Goal: Feedback & Contribution: Submit feedback/report problem

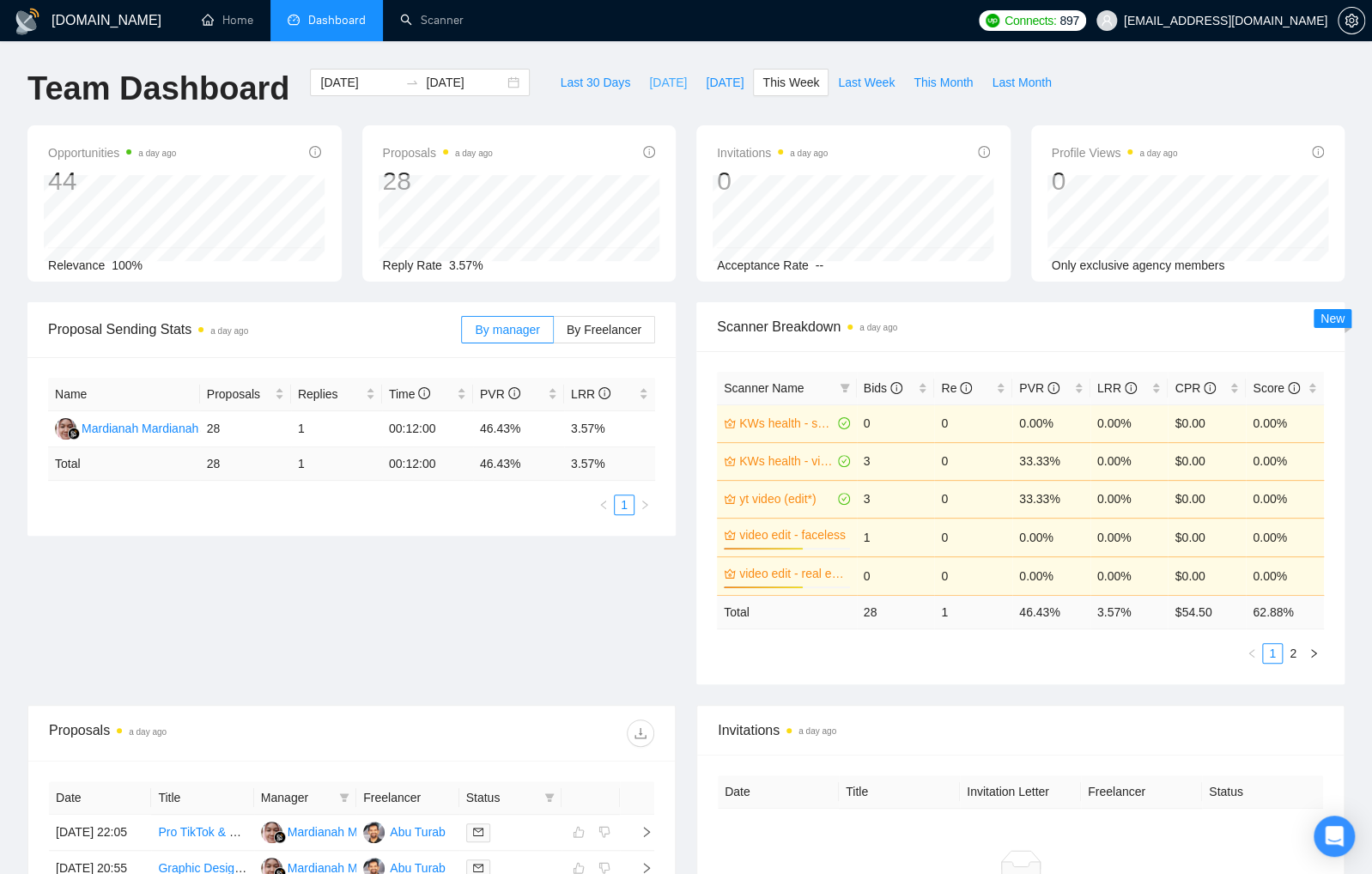
click at [654, 87] on span "[DATE]" at bounding box center [668, 82] width 37 height 19
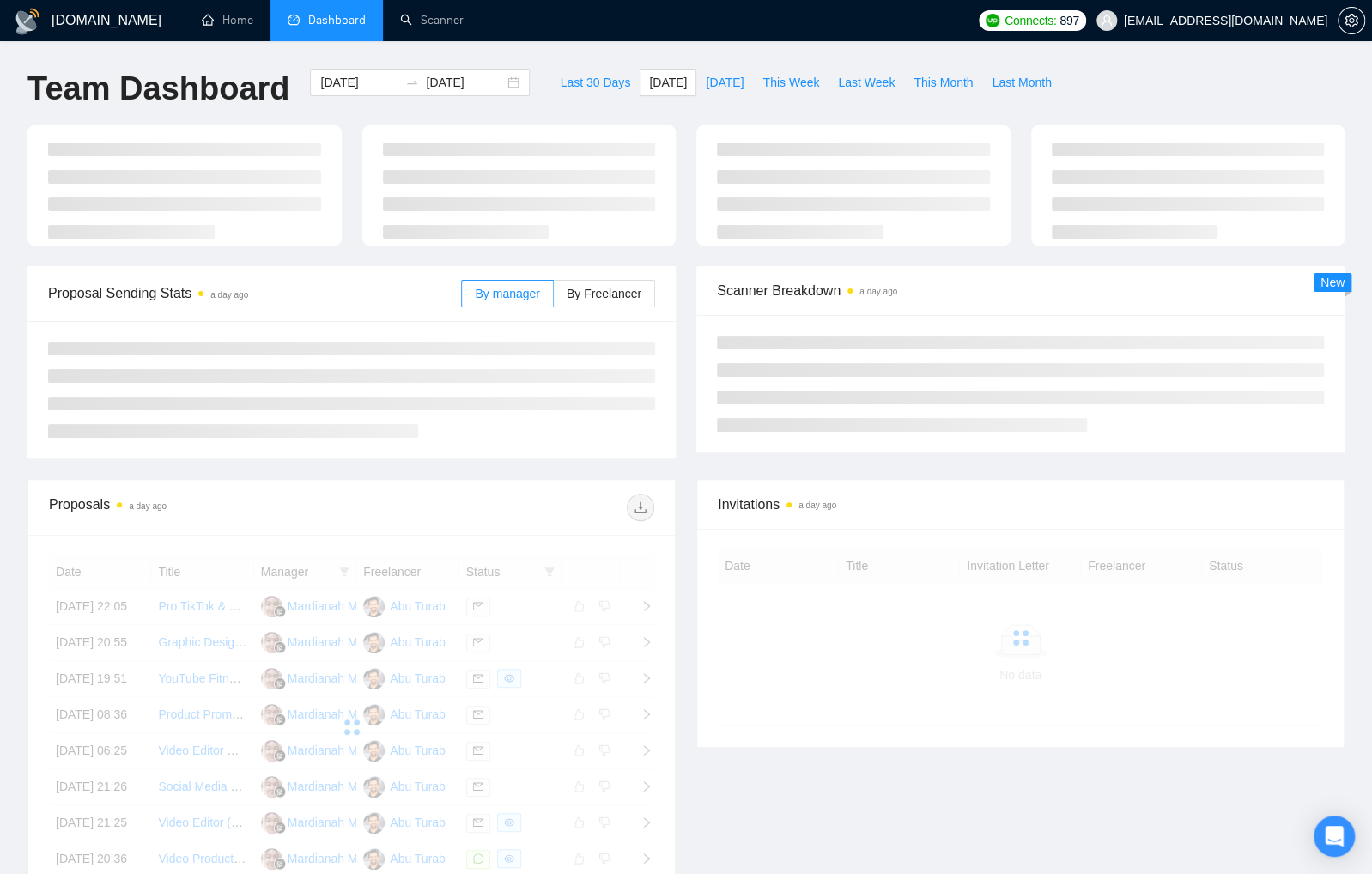
type input "2025-09-15"
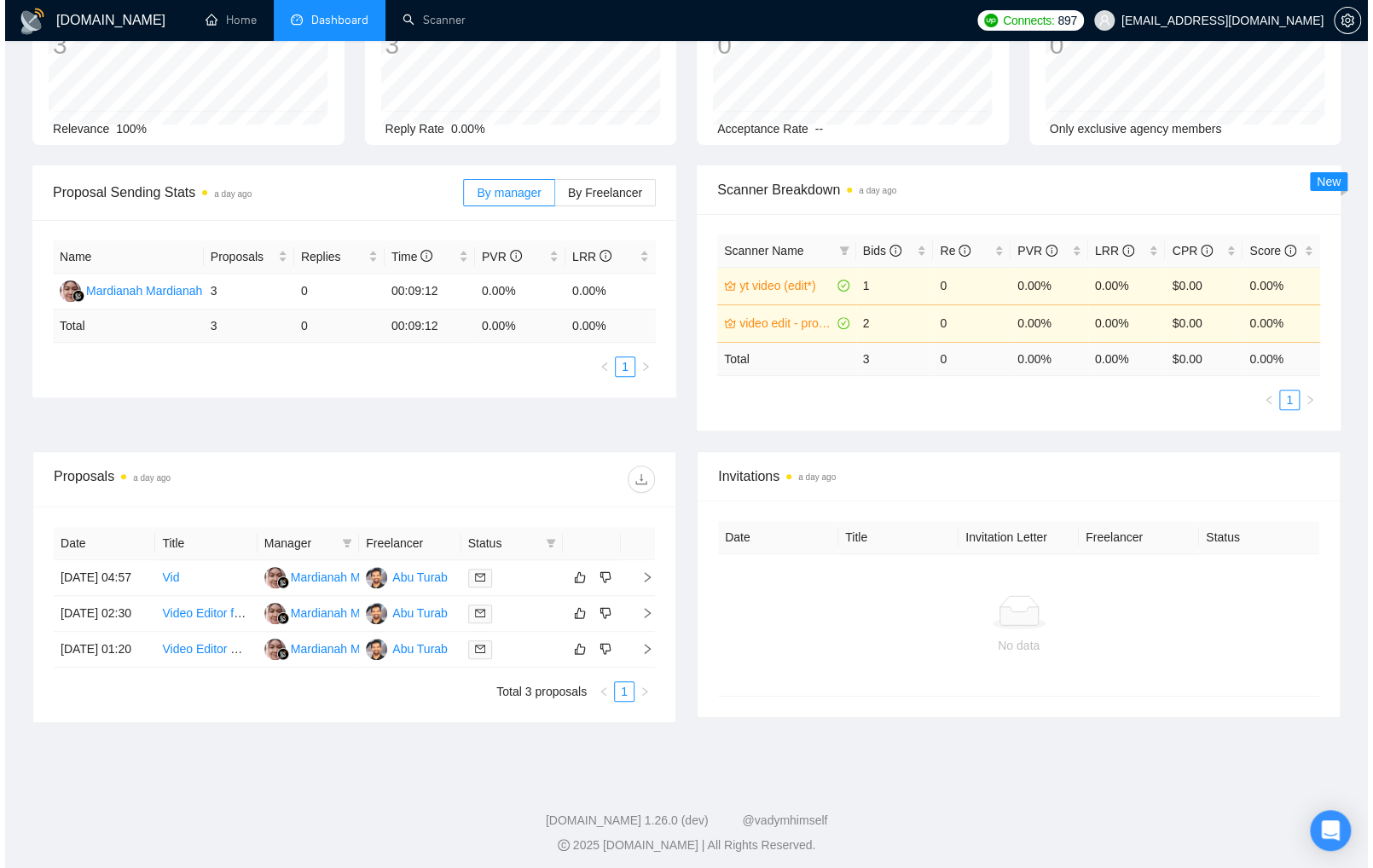
scroll to position [136, 0]
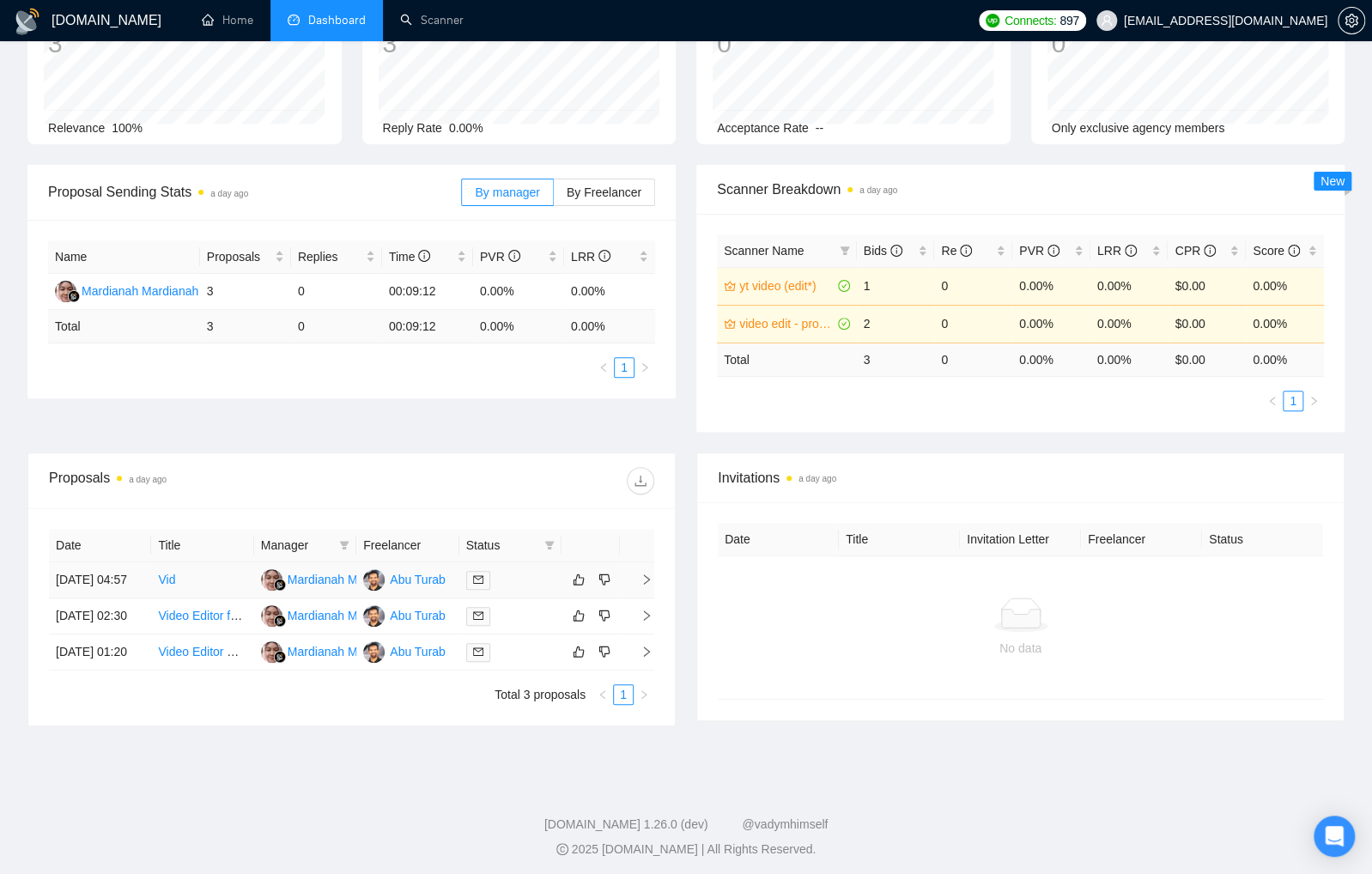
click at [542, 589] on div at bounding box center [510, 580] width 88 height 20
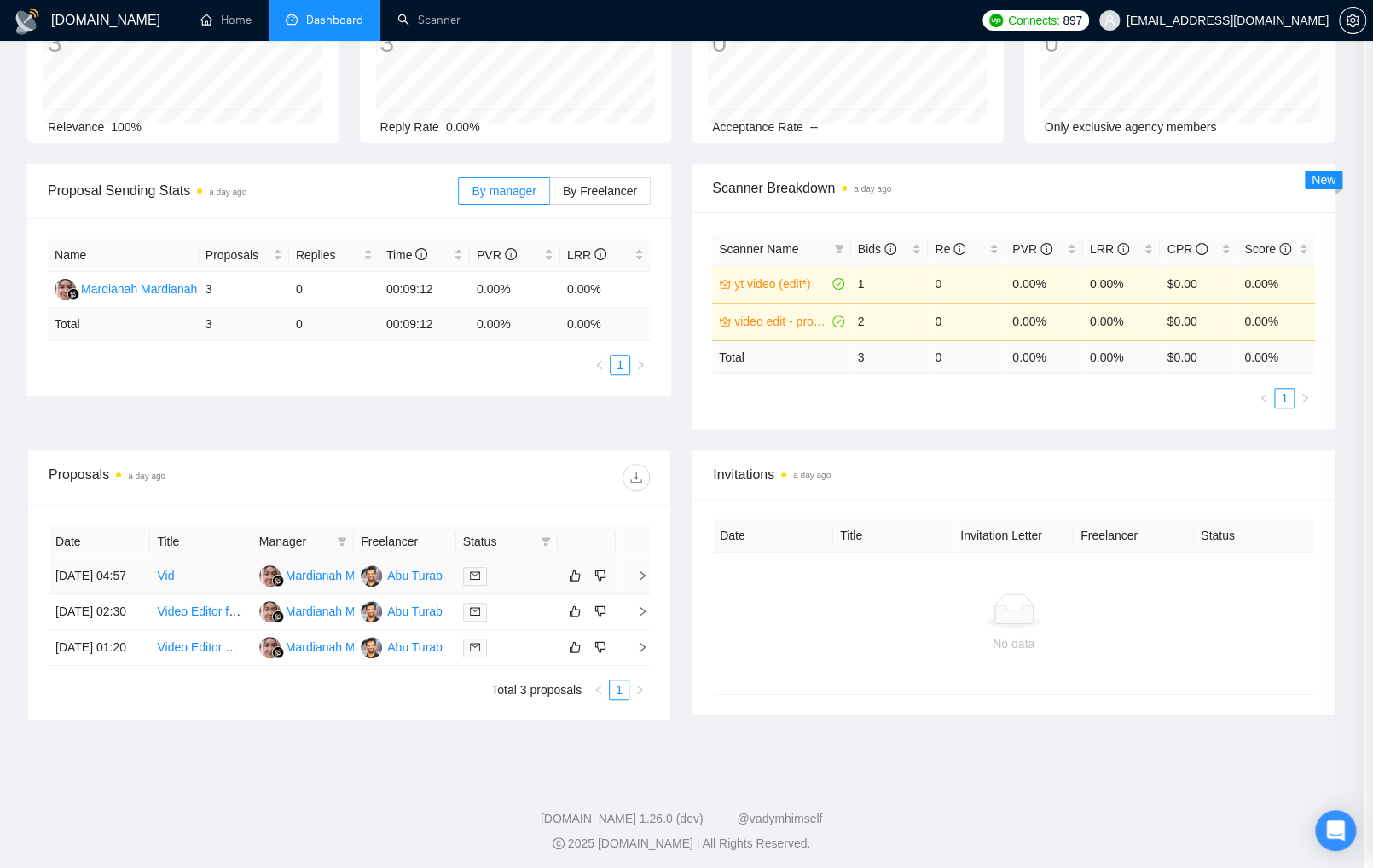
scroll to position [951, 0]
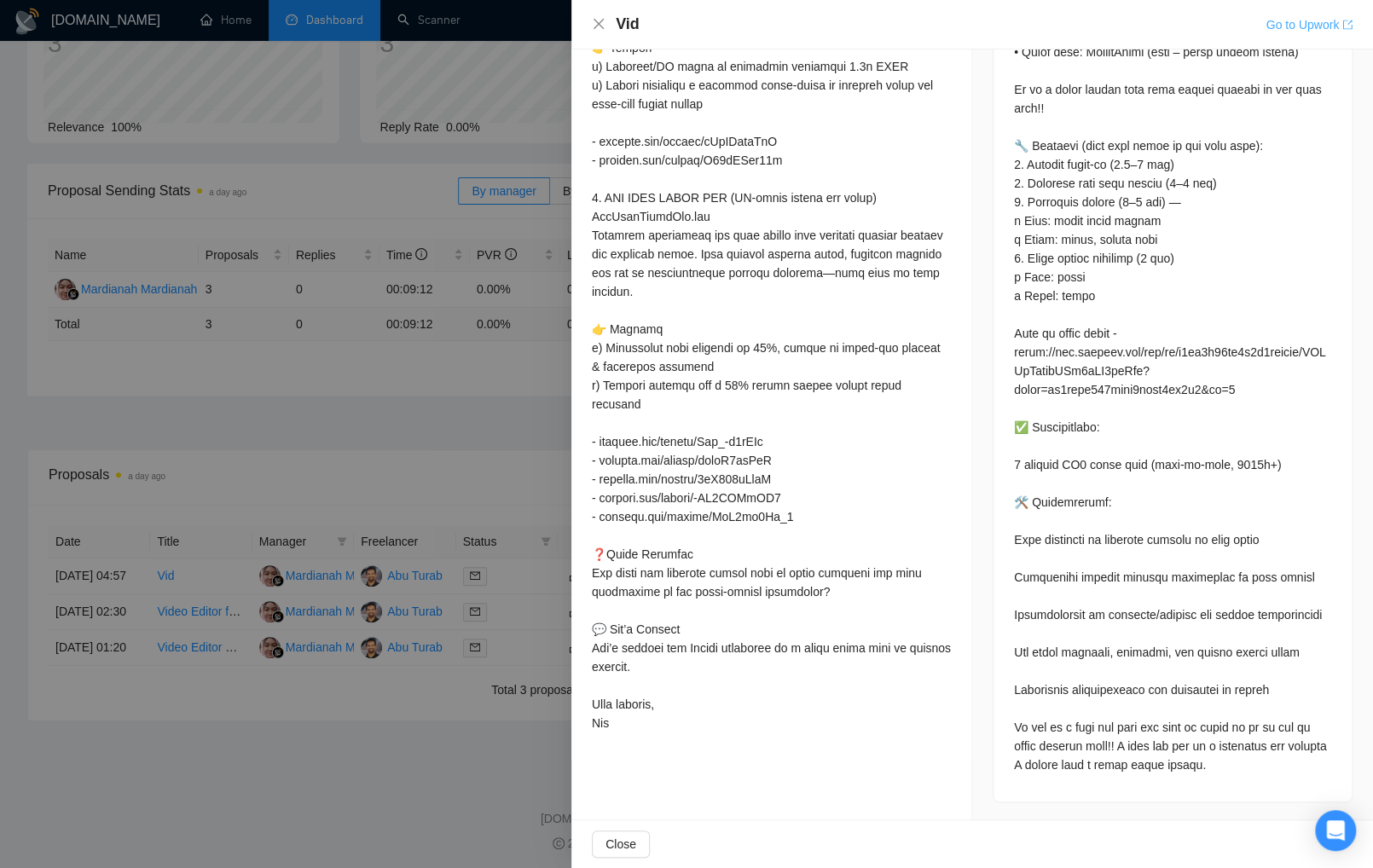
click at [1292, 27] on link "Go to Upwork" at bounding box center [1309, 24] width 87 height 13
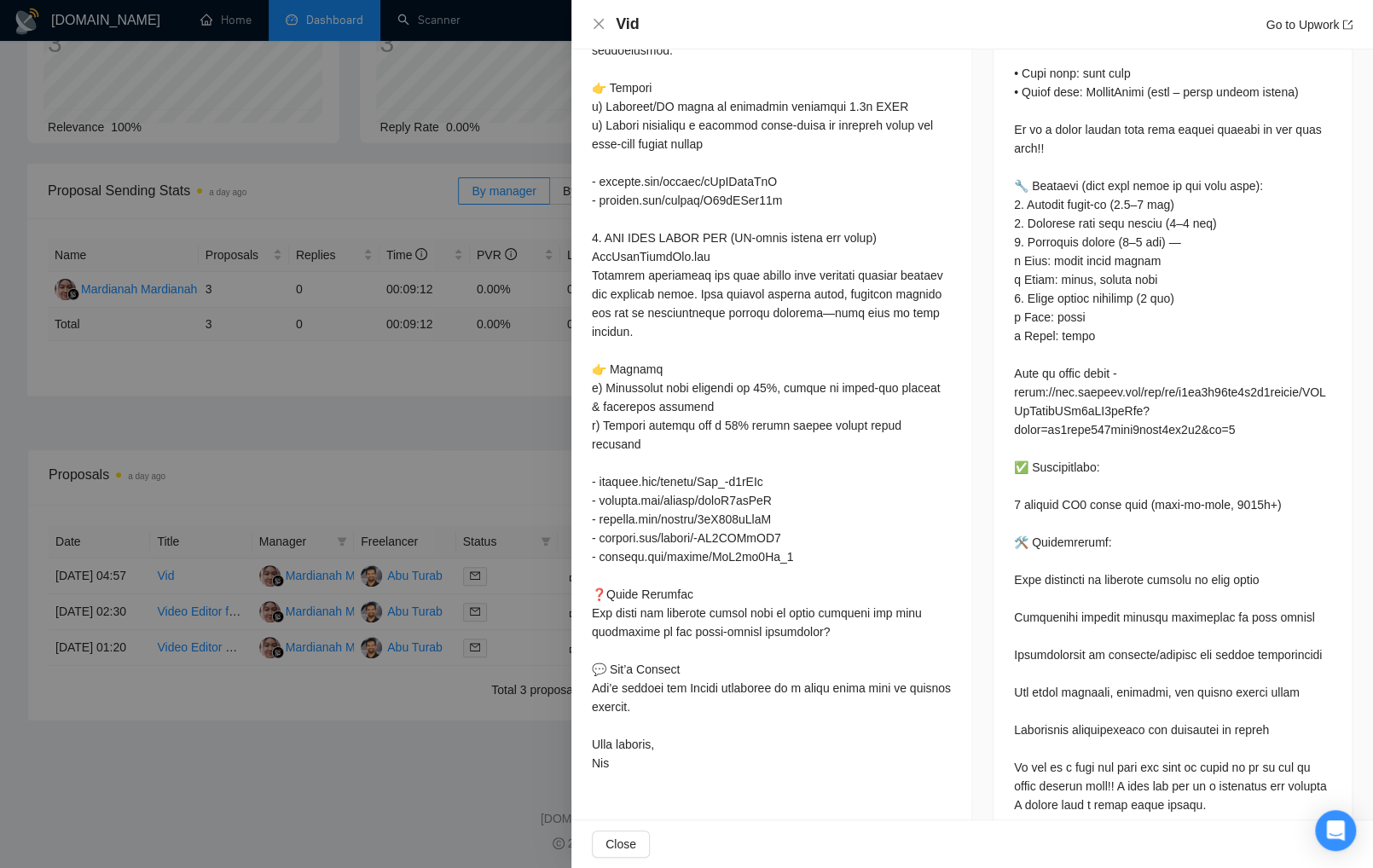
scroll to position [0, 0]
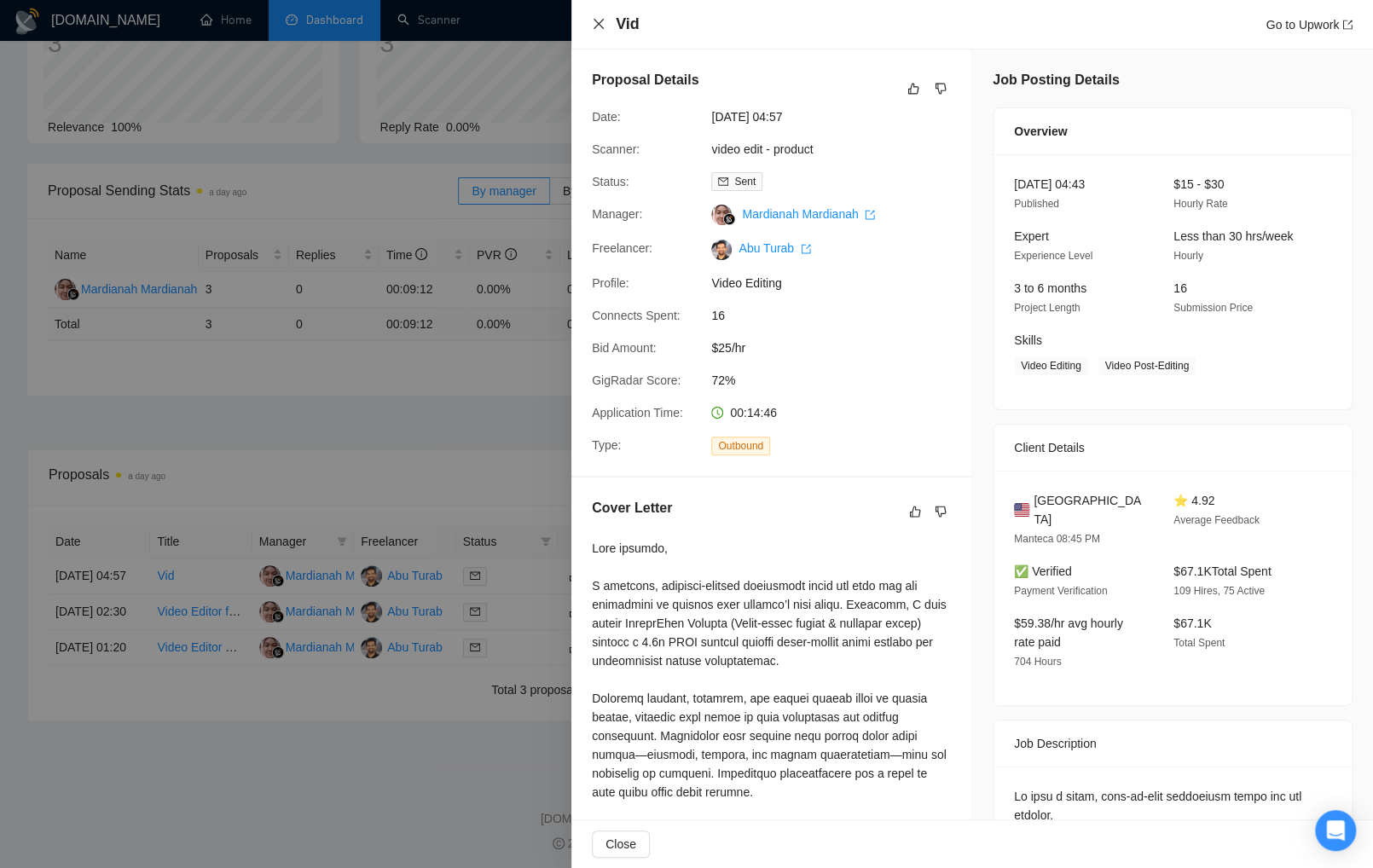
drag, startPoint x: 604, startPoint y: 26, endPoint x: 650, endPoint y: 245, distance: 223.8
click at [604, 26] on icon "close" at bounding box center [598, 23] width 13 height 13
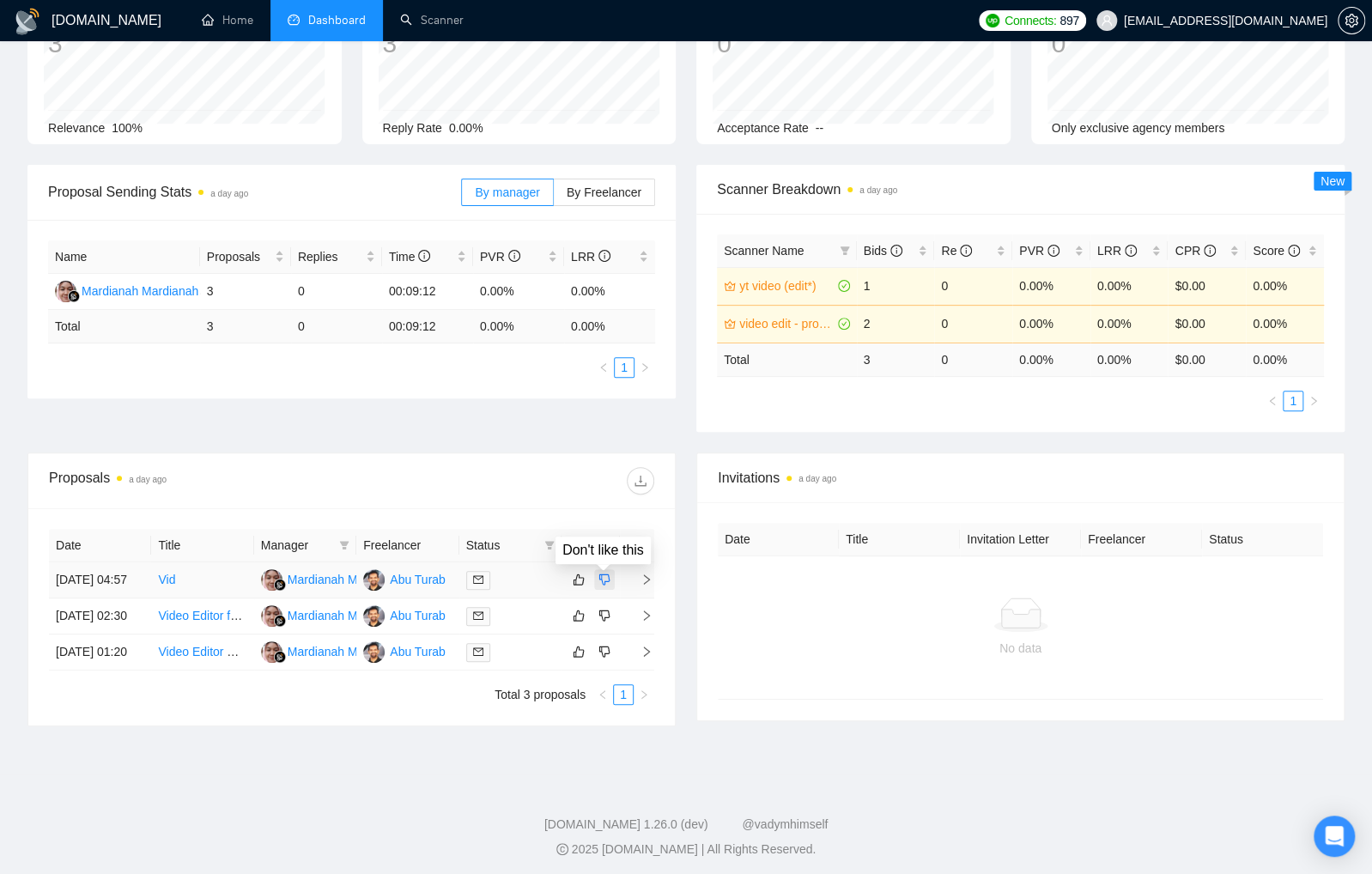
click at [604, 586] on icon "dislike" at bounding box center [604, 580] width 12 height 12
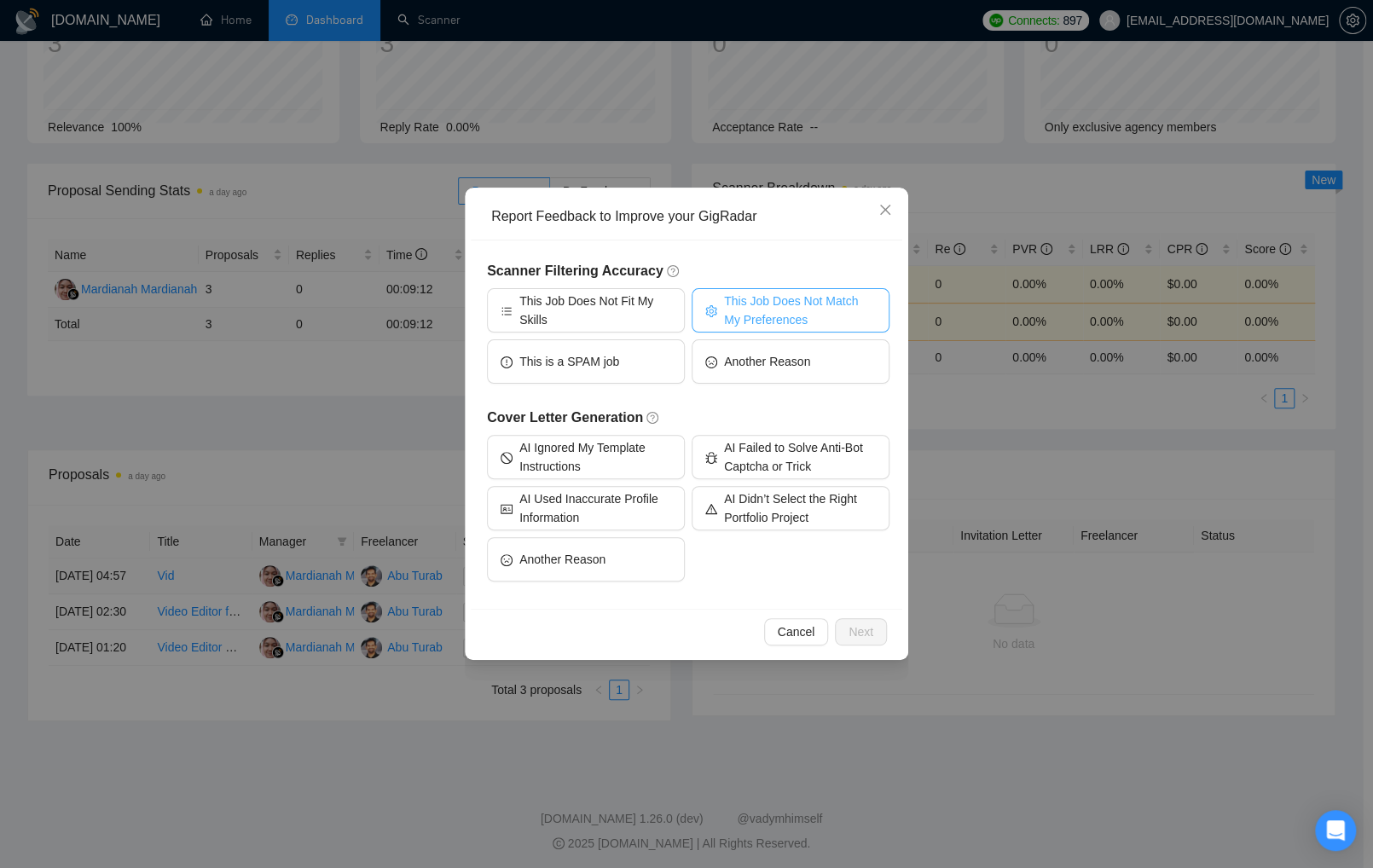
click at [784, 310] on span "This Job Does Not Match My Preferences" at bounding box center [799, 310] width 151 height 37
click at [870, 630] on span "Next" at bounding box center [861, 632] width 25 height 19
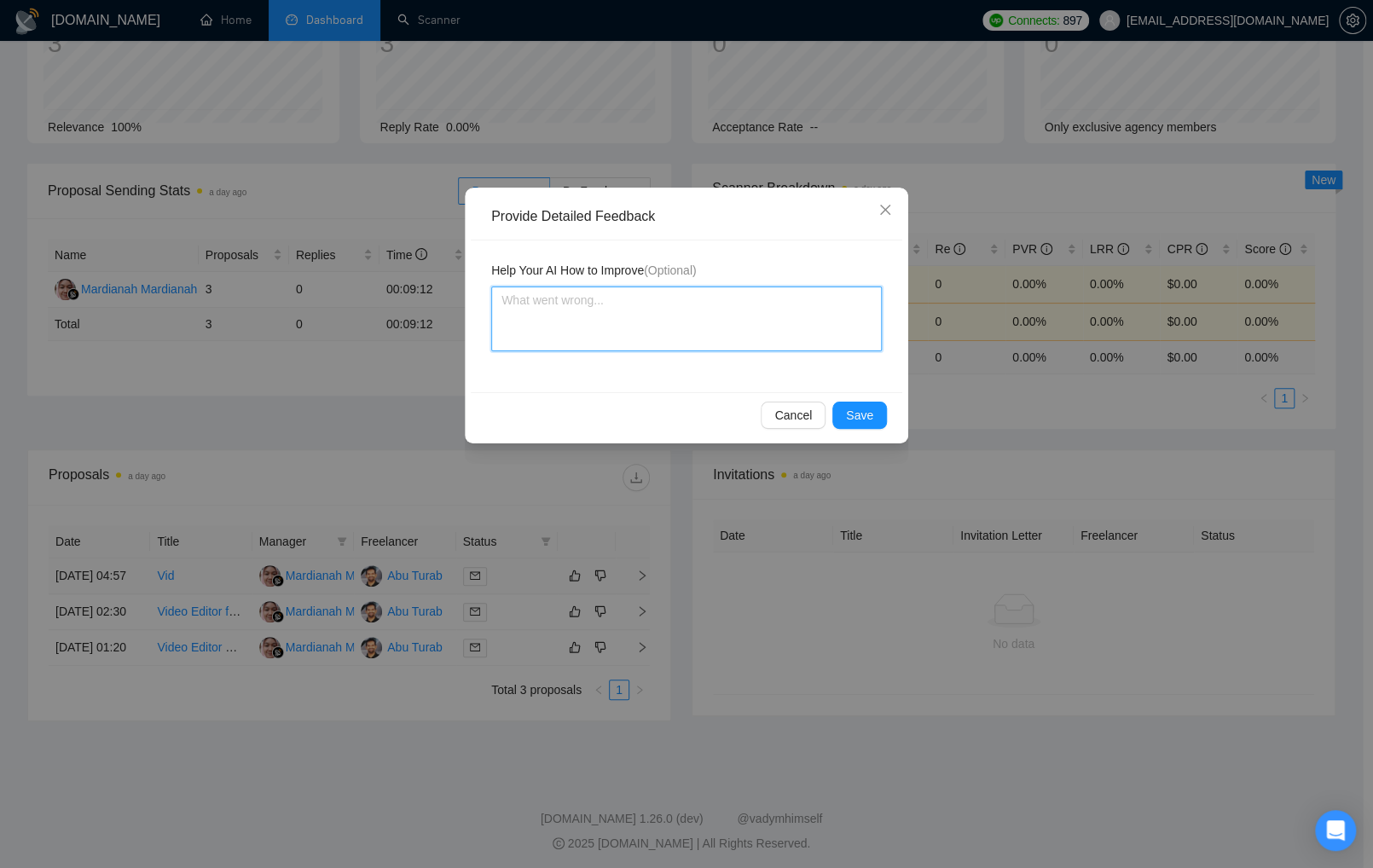
click at [754, 304] on textarea at bounding box center [686, 319] width 391 height 65
type textarea "i"
type textarea "i w"
type textarea "i wo"
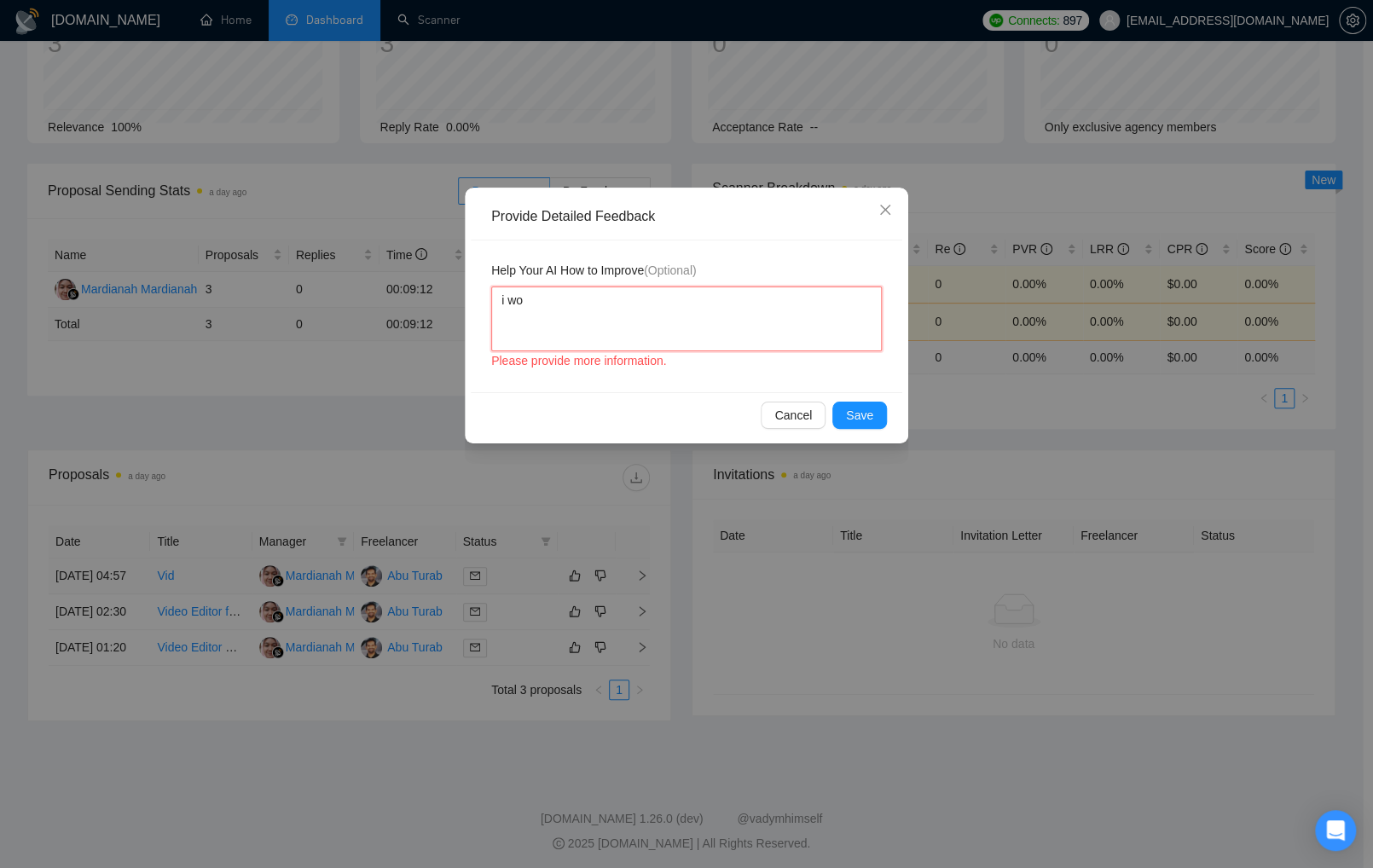
type textarea "i wou"
type textarea "i woul"
type textarea "i would"
type textarea "i would p"
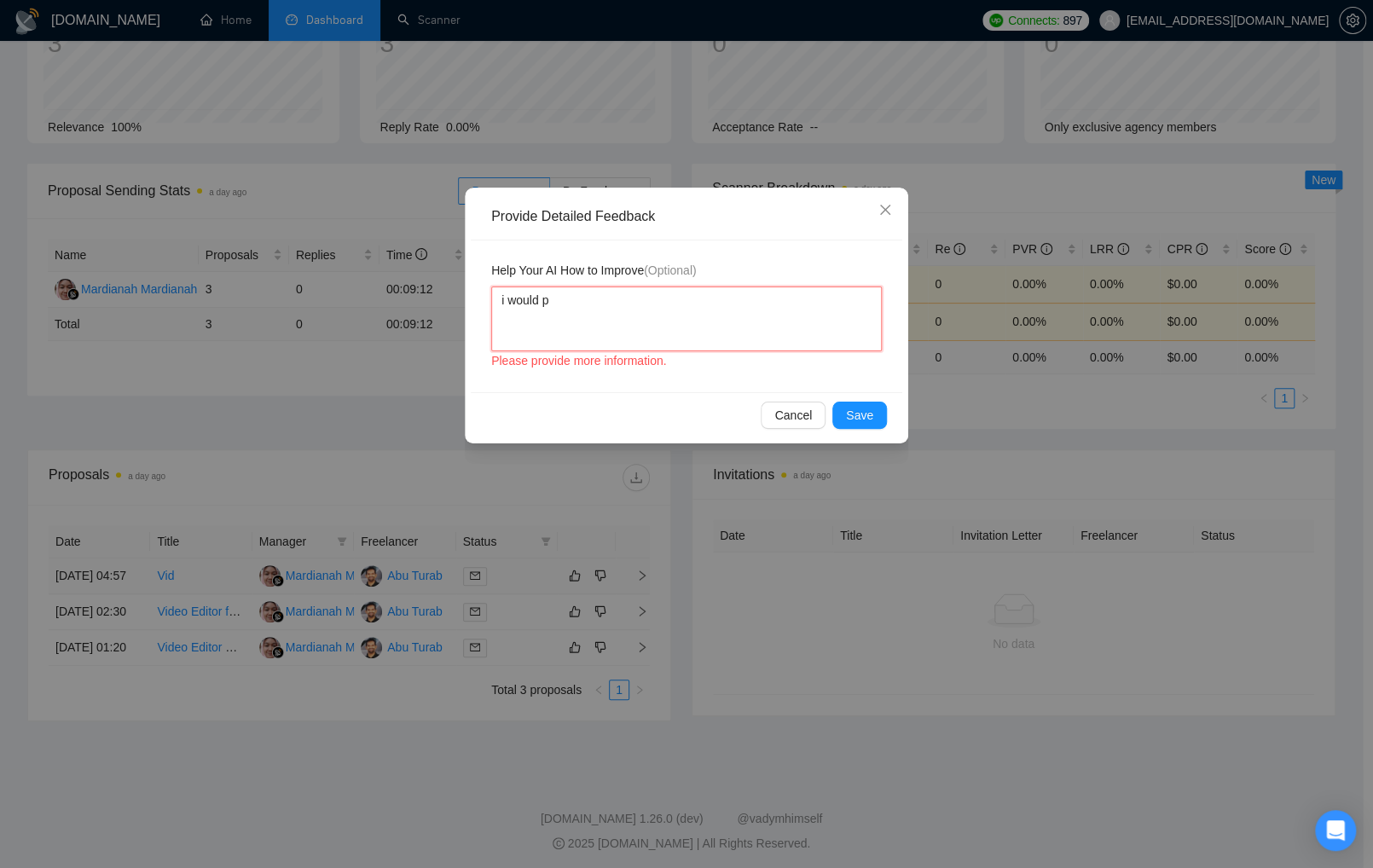
type textarea "i would pr"
type textarea "i would pre"
type textarea "i would pr"
type textarea "i would p"
type textarea "i would"
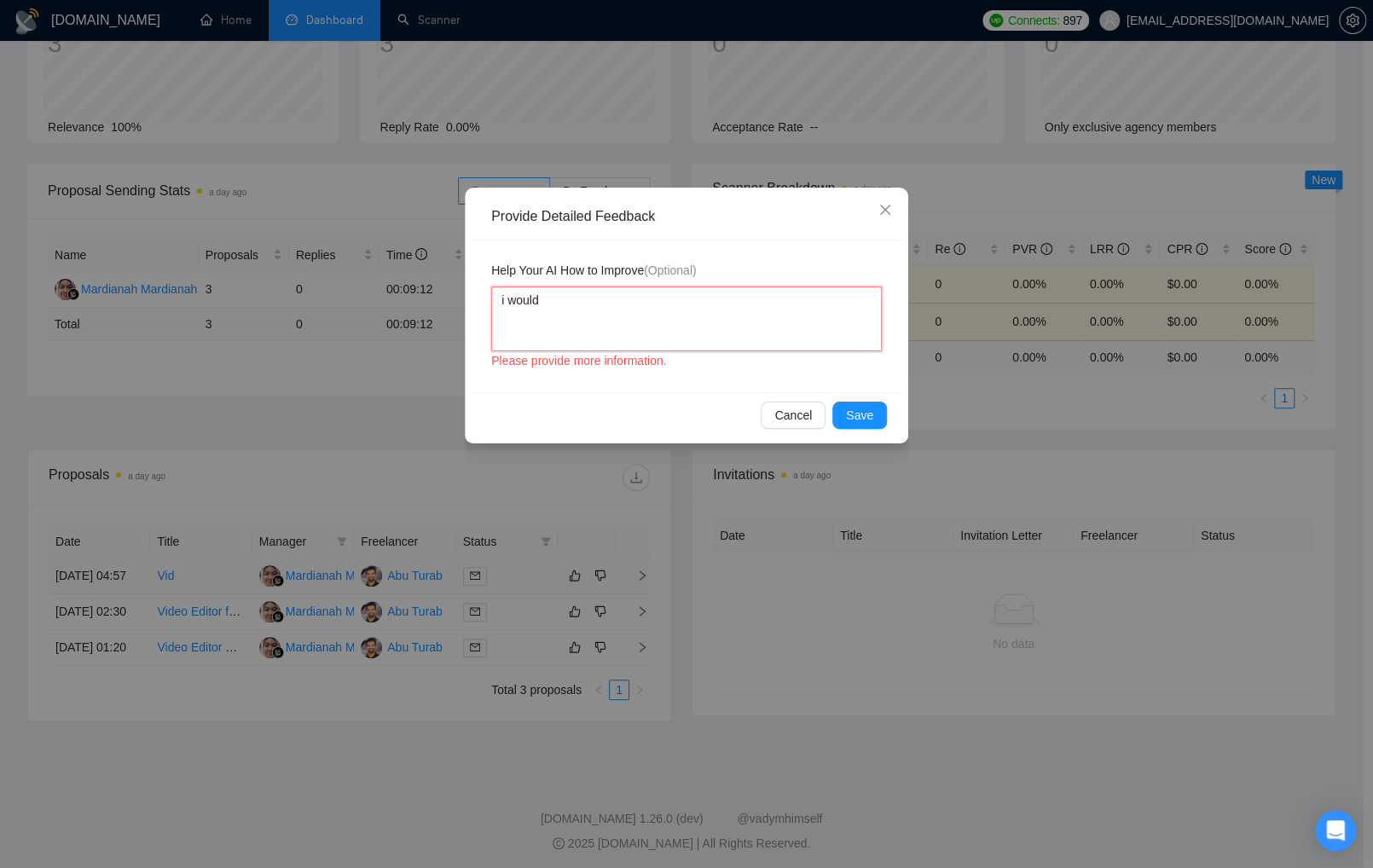
type textarea "i would"
type textarea "i woul"
type textarea "i wou"
type textarea "i wo"
type textarea "i w"
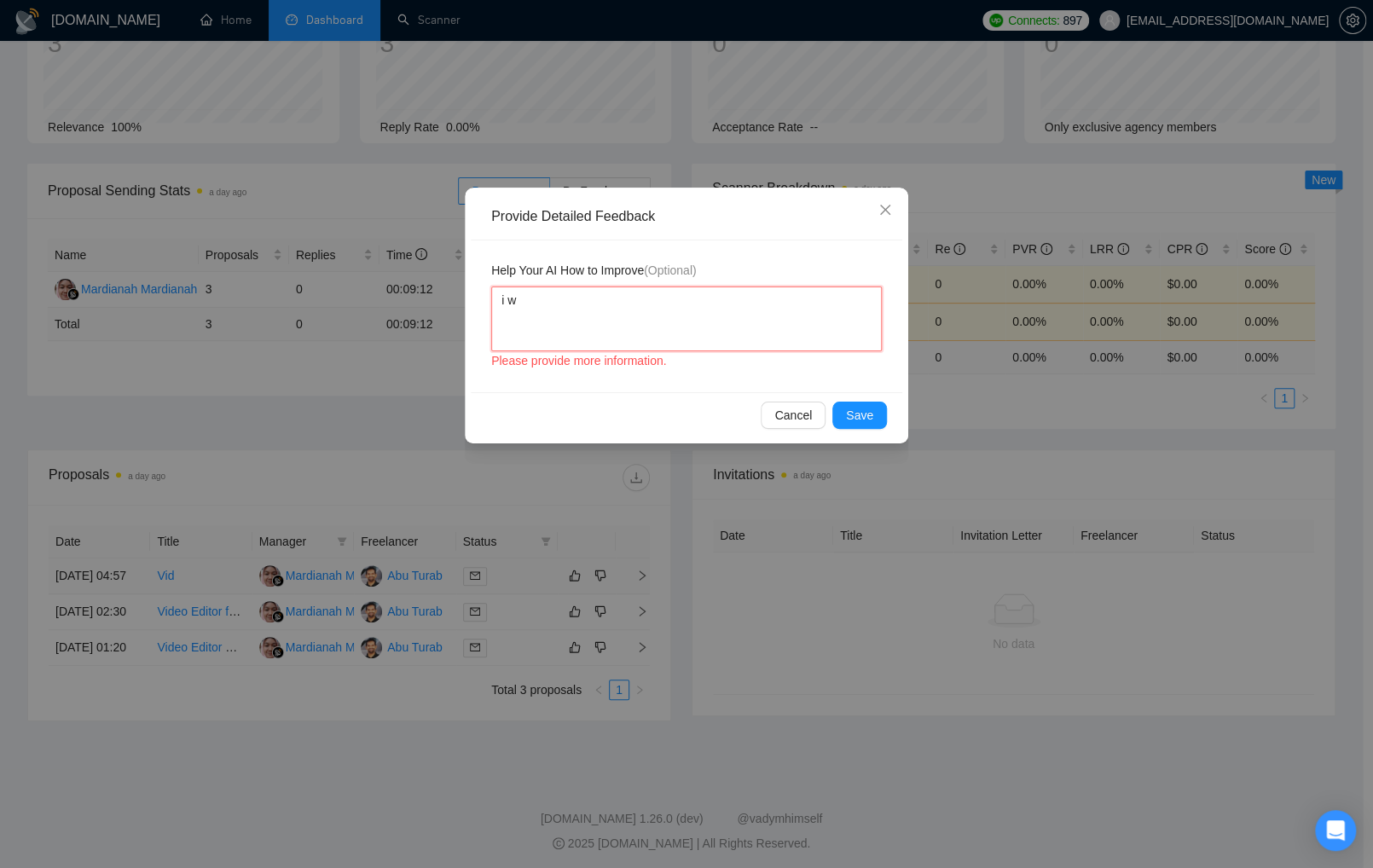
type textarea "i"
type textarea "i p"
type textarea "i pr"
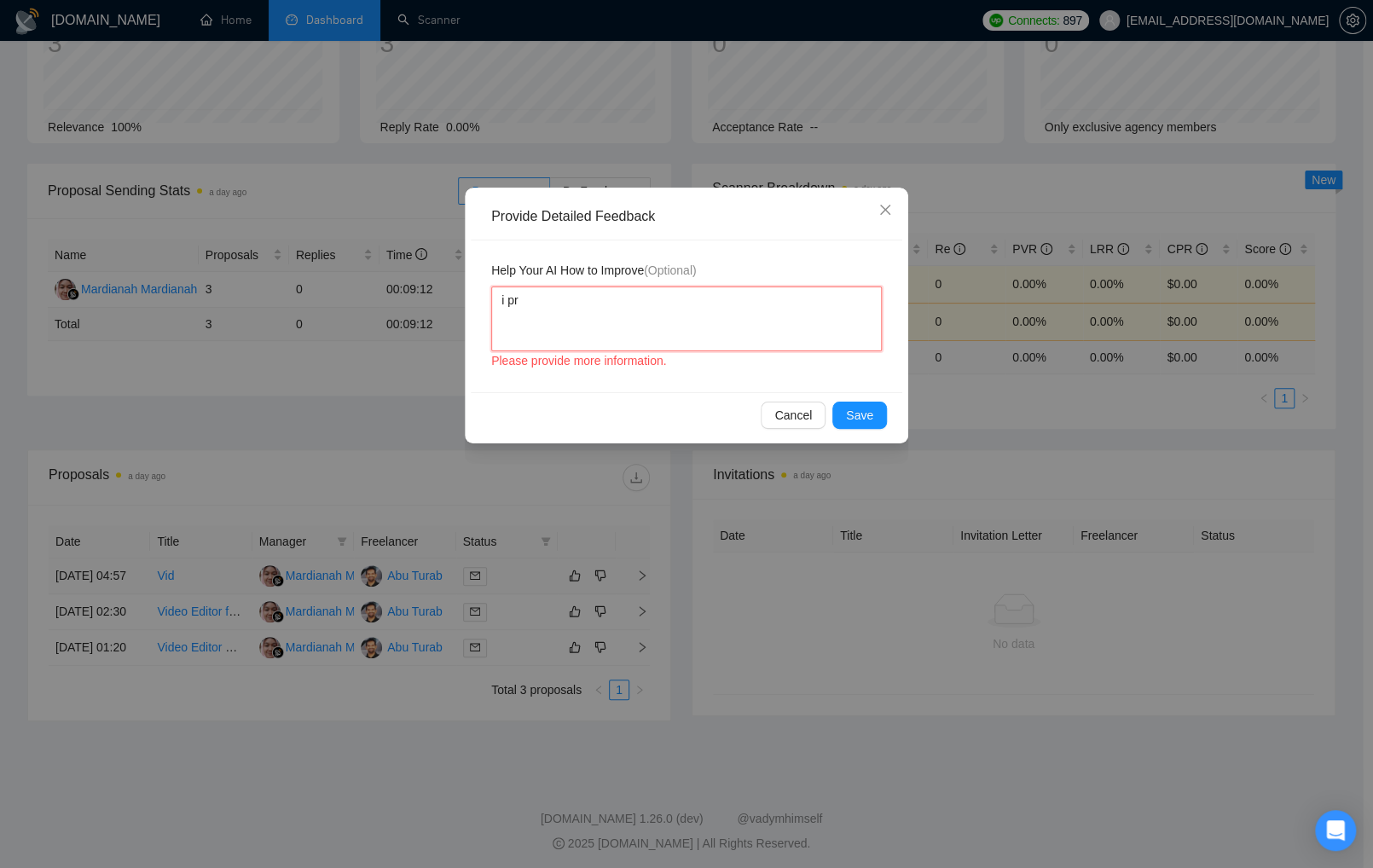
type textarea "i pre"
type textarea "i pref"
type textarea "i prefe"
type textarea "i prefer"
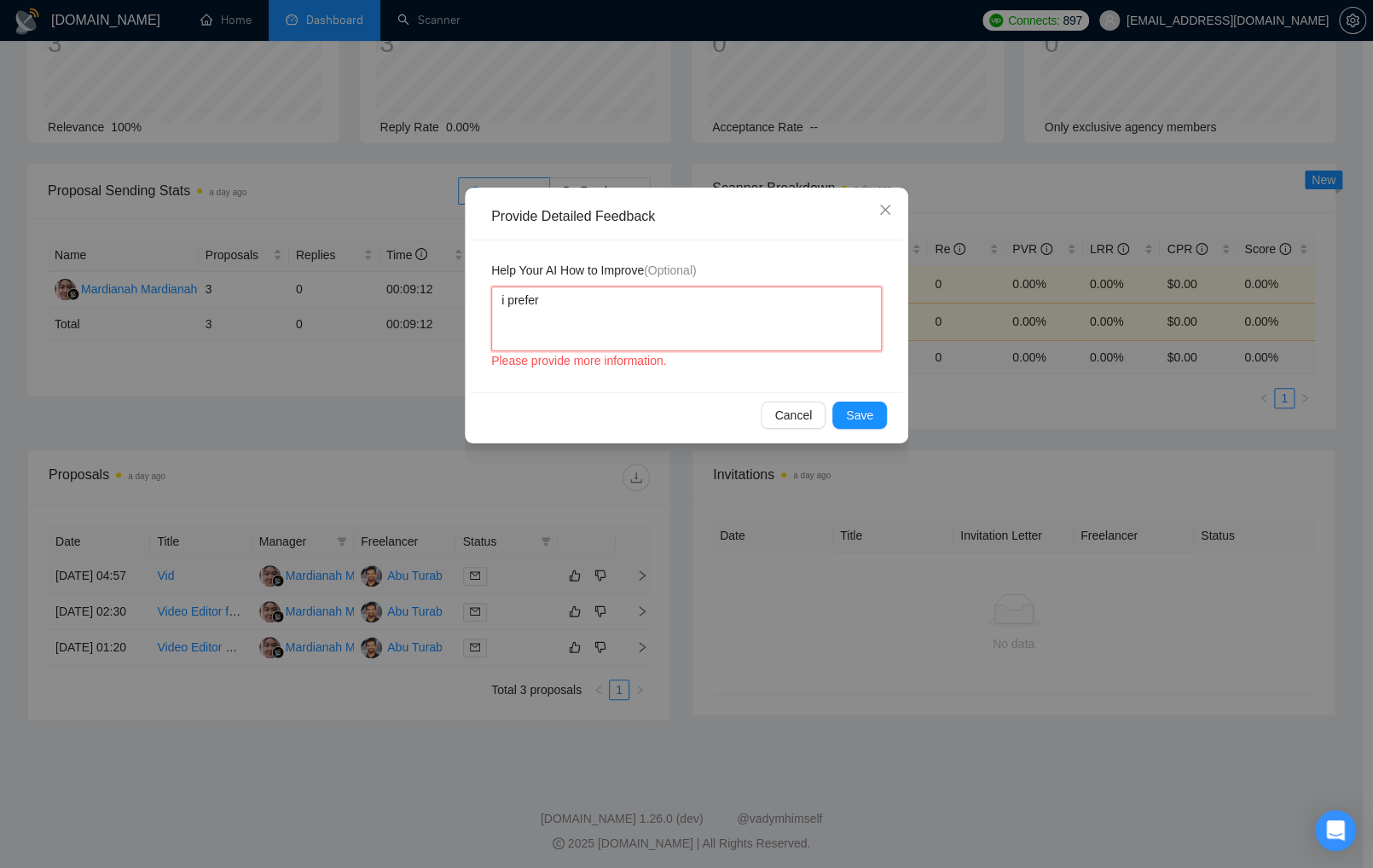
type textarea "i prefer n"
type textarea "i prefer no"
type textarea "i prefer not"
type textarea "i prefer not t"
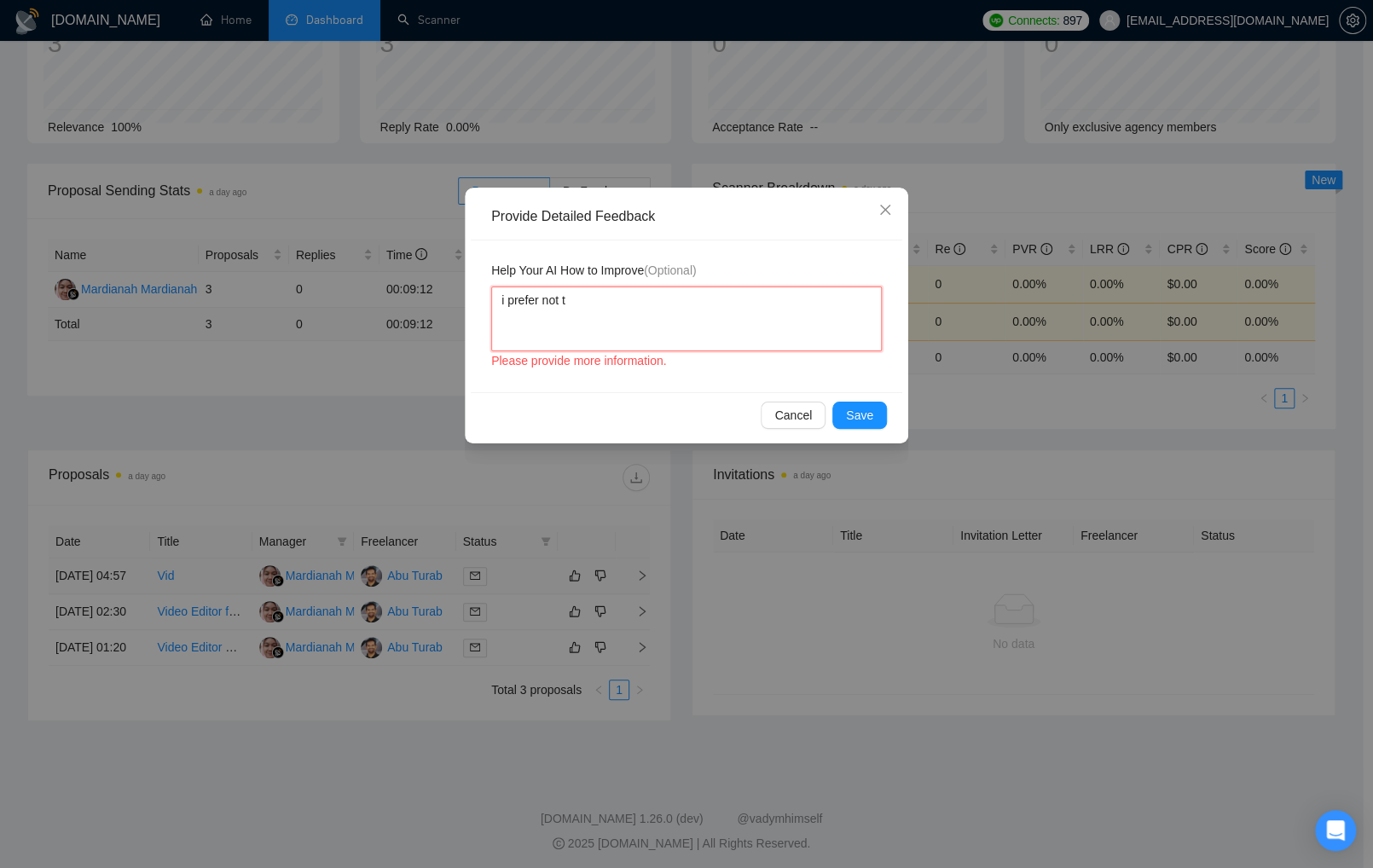
type textarea "i prefer not to"
type textarea "i prefer not to b"
type textarea "i prefer not to bi"
type textarea "i prefer not to bid"
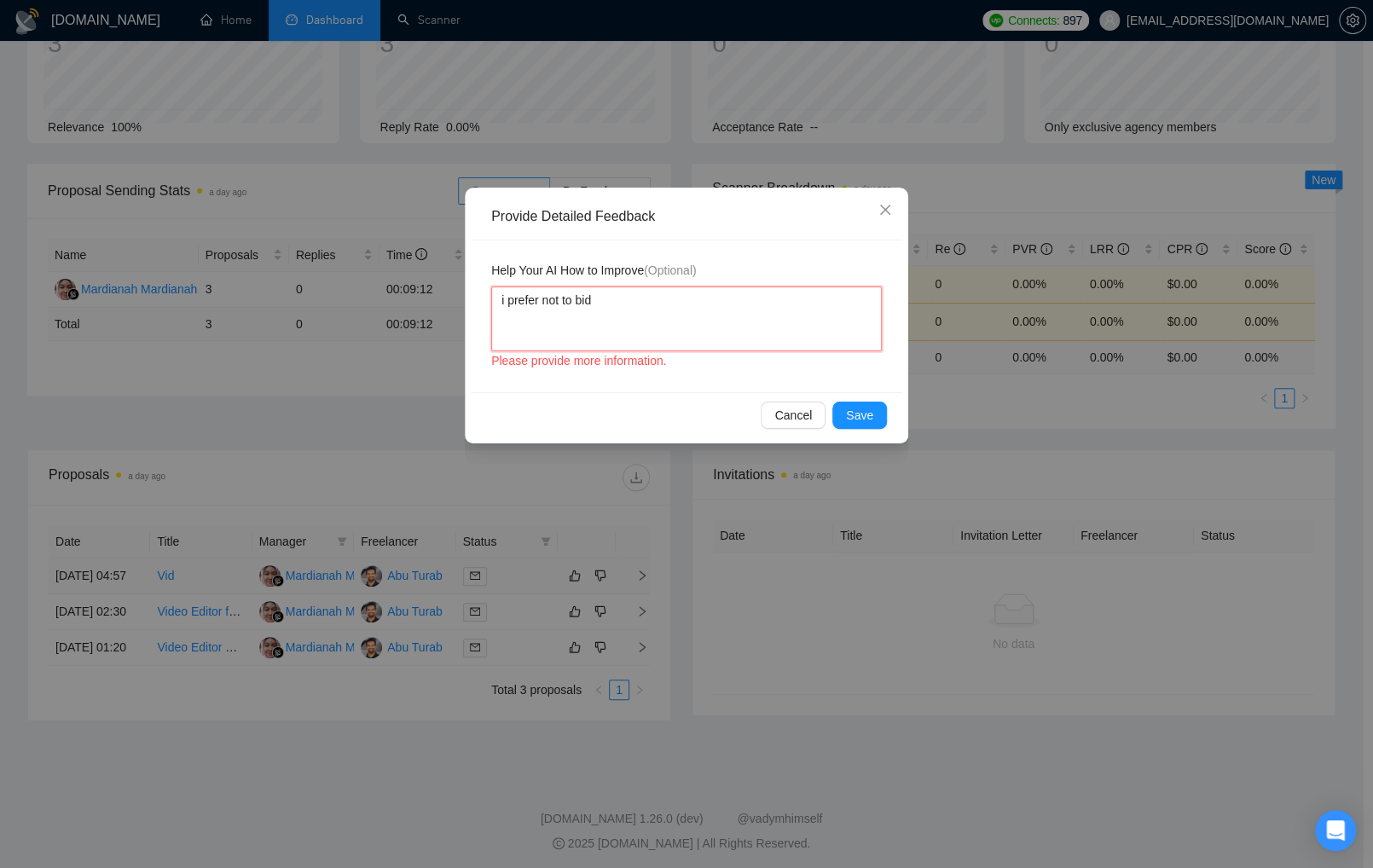
type textarea "i prefer not to bid"
type textarea "i prefer not to bid o"
type textarea "i prefer not to bid on"
type textarea "i prefer not to bid on o"
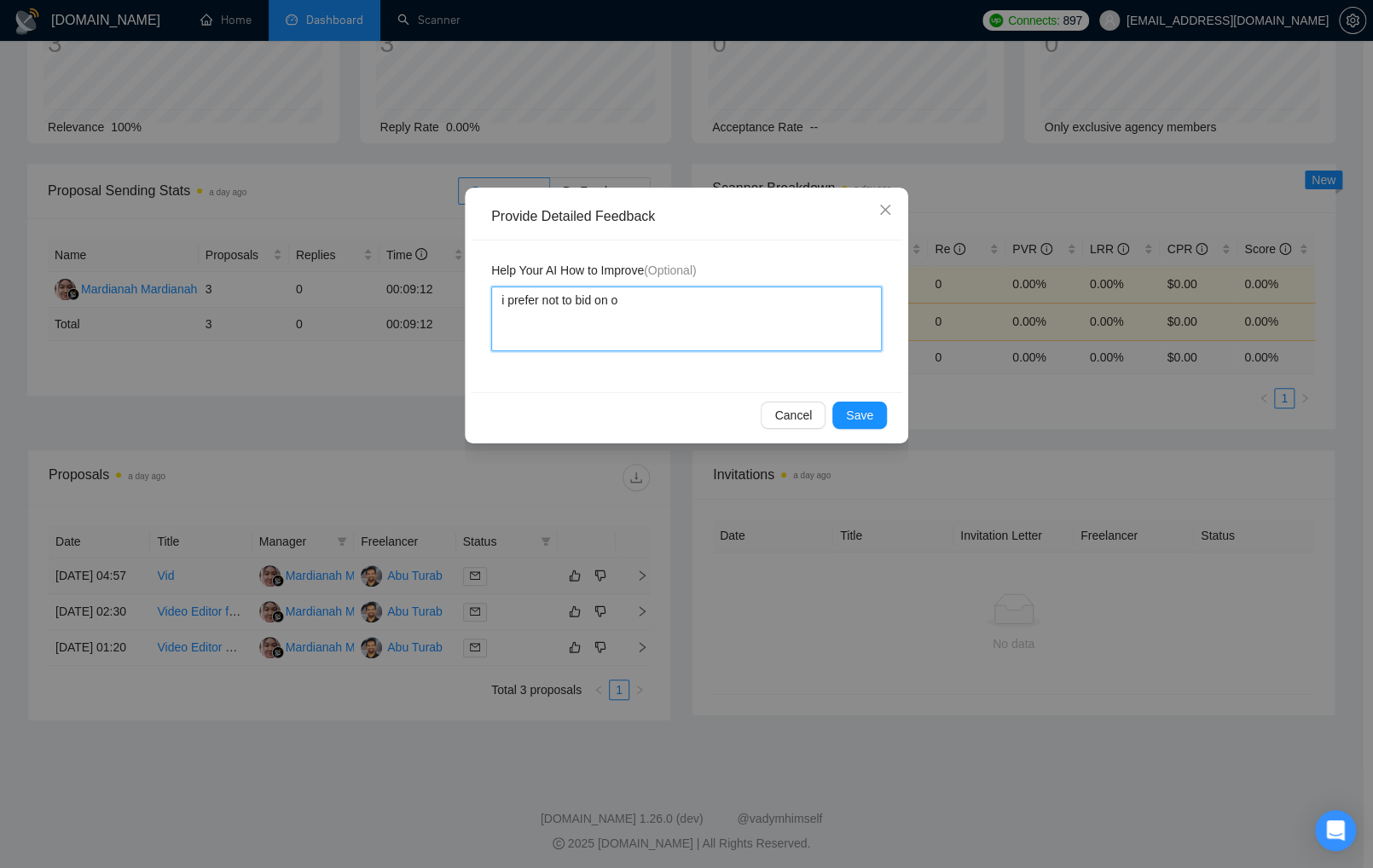
type textarea "i prefer not to bid on on"
type textarea "i prefer not to bid on ont"
type textarea "i prefer not to bid on onti"
type textarea "i prefer not to bid on ontim"
type textarea "i prefer not to bid on ontime"
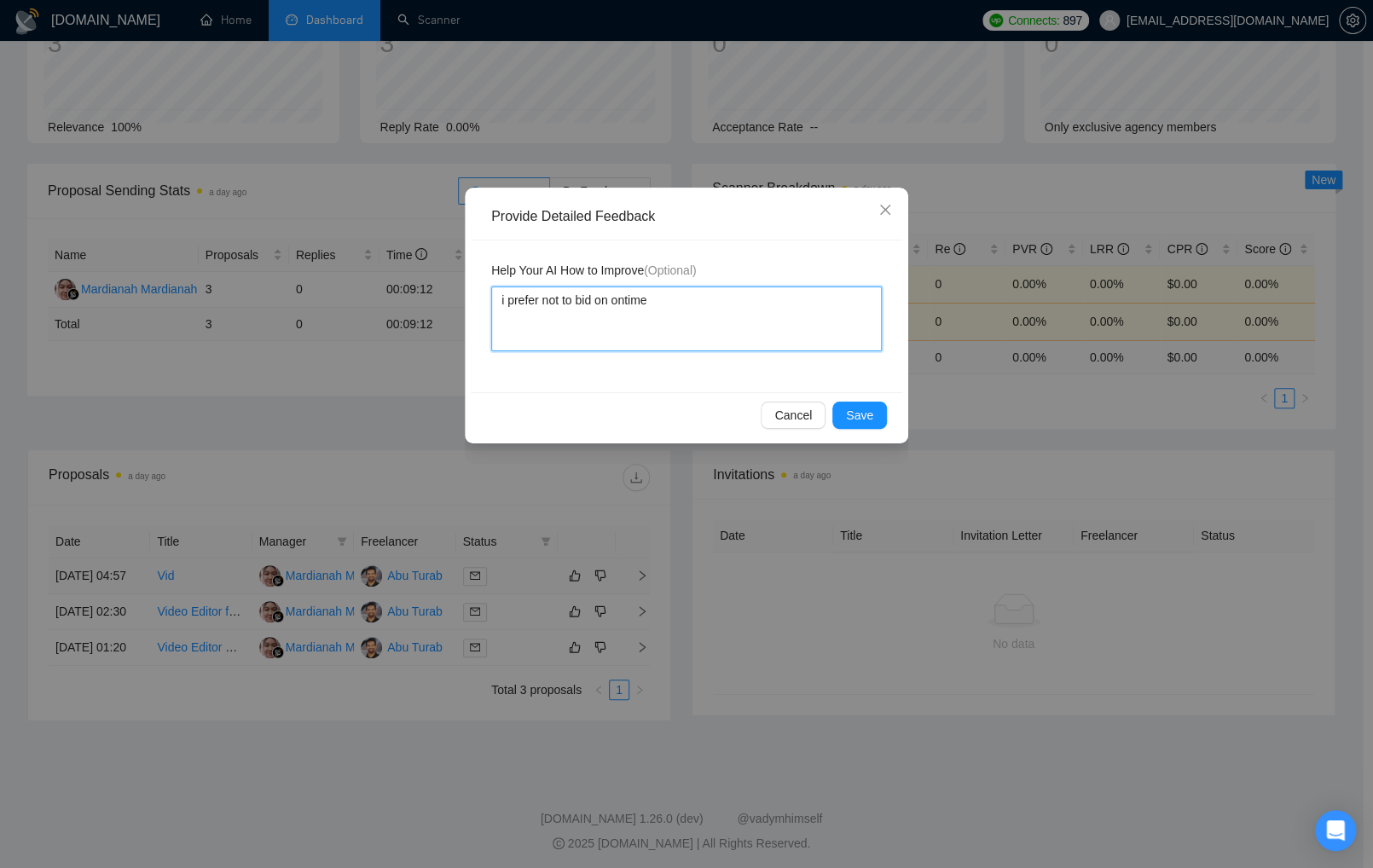
type textarea "i prefer not to bid on ontime"
type textarea "i prefer not to bid on ontim"
type textarea "i prefer not to bid on onti"
type textarea "i prefer not to bid on ont"
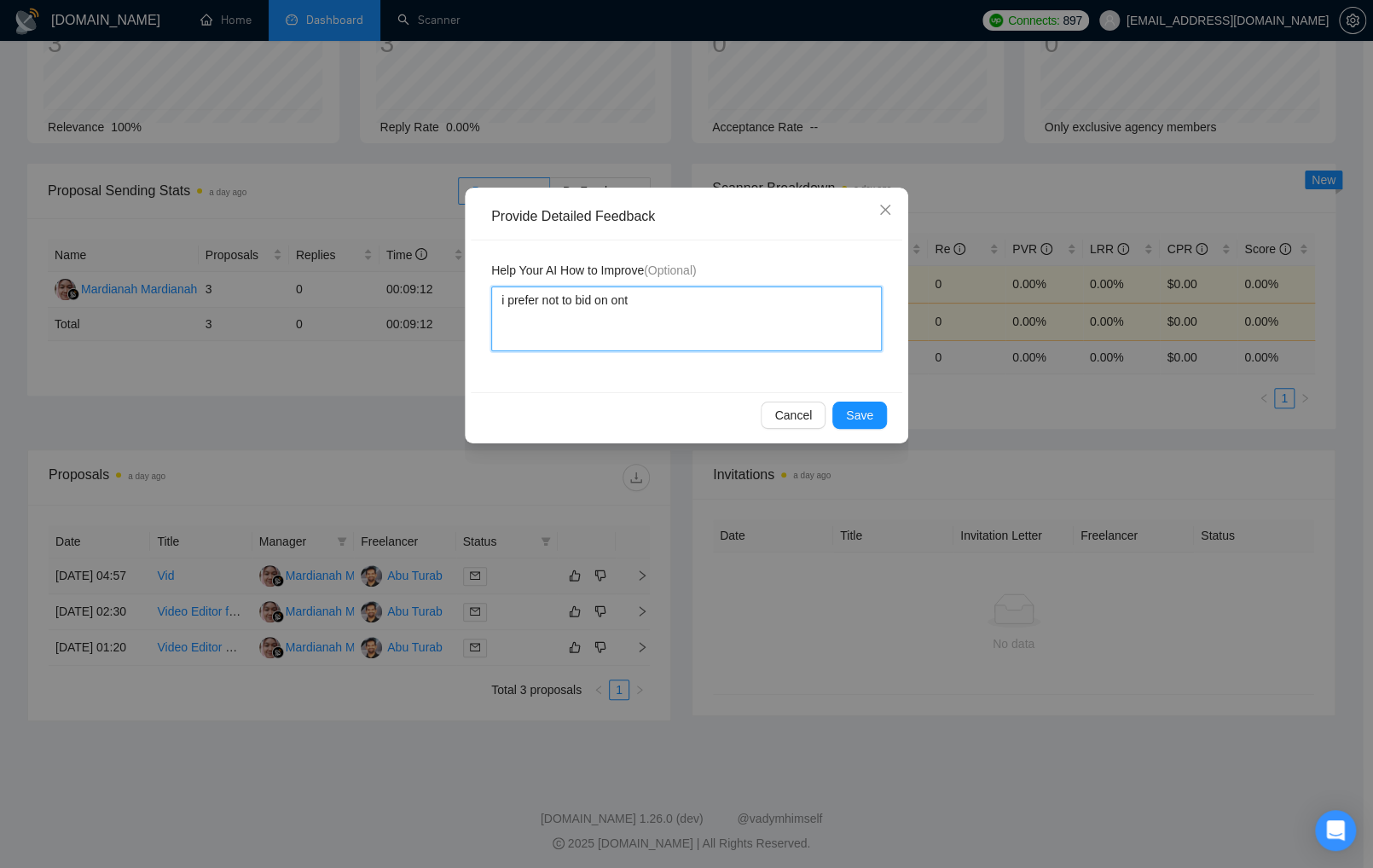
type textarea "i prefer not to bid on on"
type textarea "i prefer not to bid on o"
type textarea "i prefer not to bid on"
paste textarea "Project Type: One-time project"
type textarea "i prefer not to bid on Project Type: One-time project"
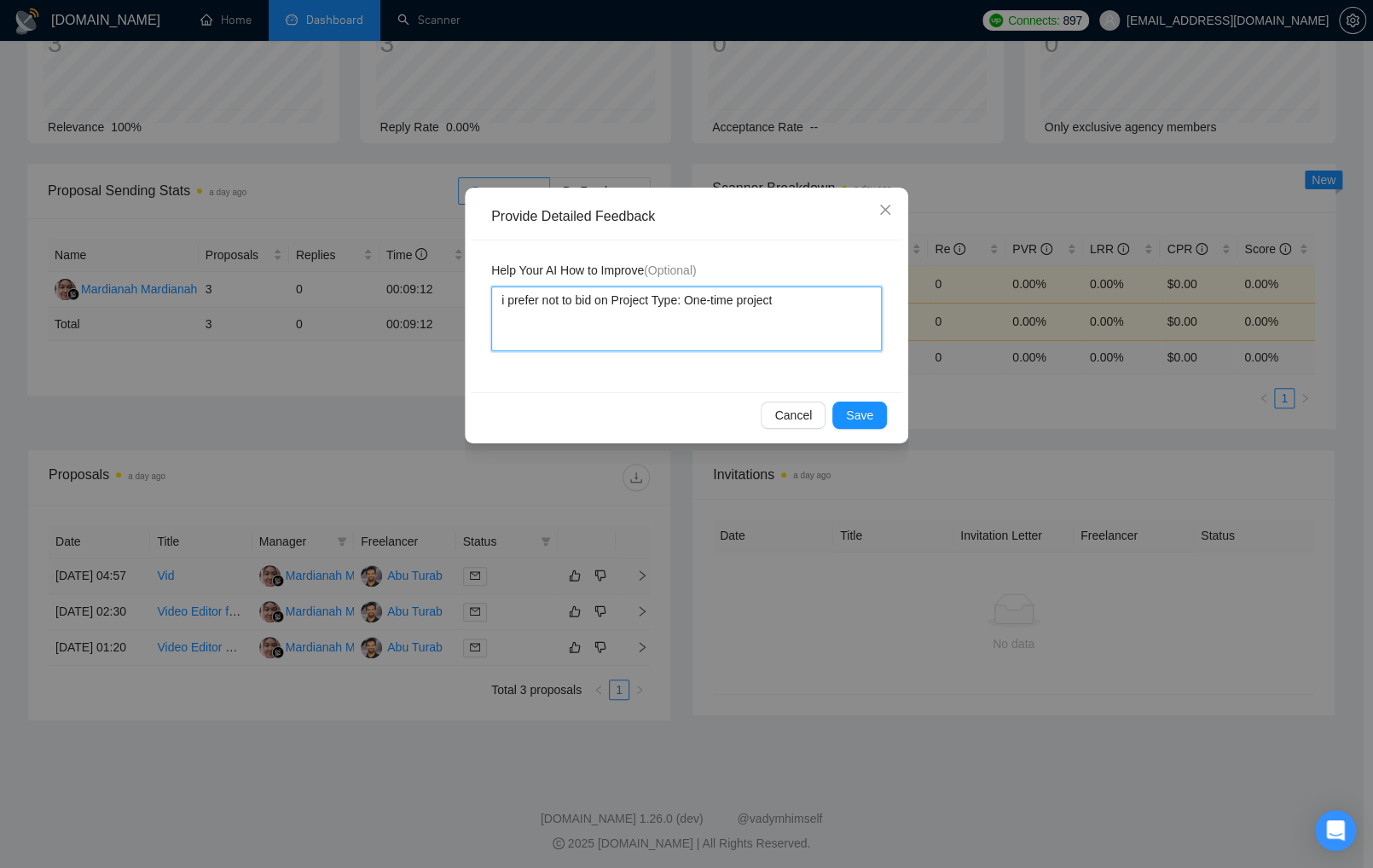
type textarea "i prefer not to bid on Project Type: One-time project""
type textarea "i prefer not to bid on "Project Type: One-time project""
type textarea "i prefer not to bid on "Project Type: One-time project"."
type textarea "i prefer not to bid on "Project Type: One-time project". i"
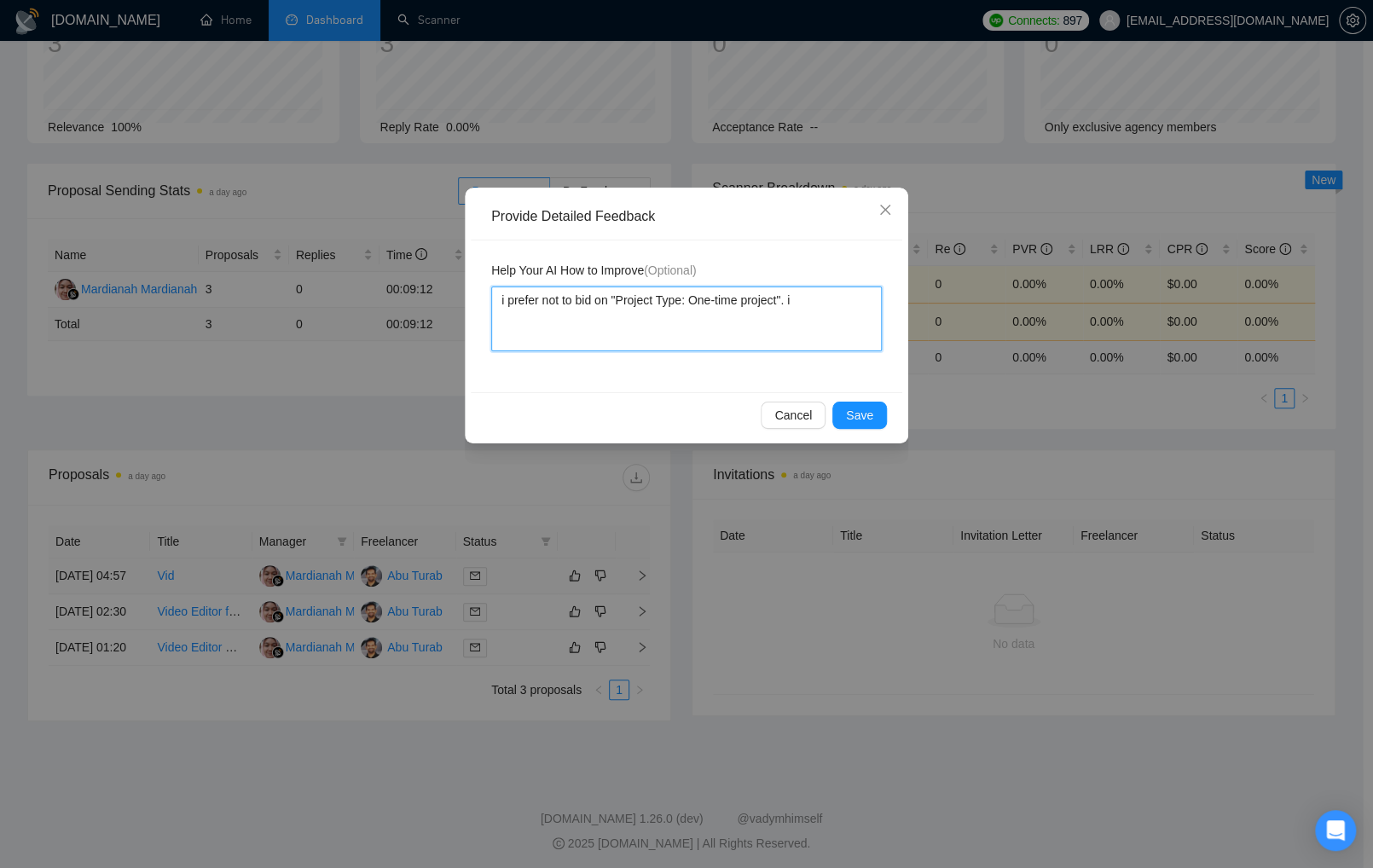
type textarea "i prefer not to bid on "Project Type: One-time project". i"
type textarea "i prefer not to bid on "Project Type: One-time project". i pr"
type textarea "i prefer not to bid on "Project Type: One-time project". i pre"
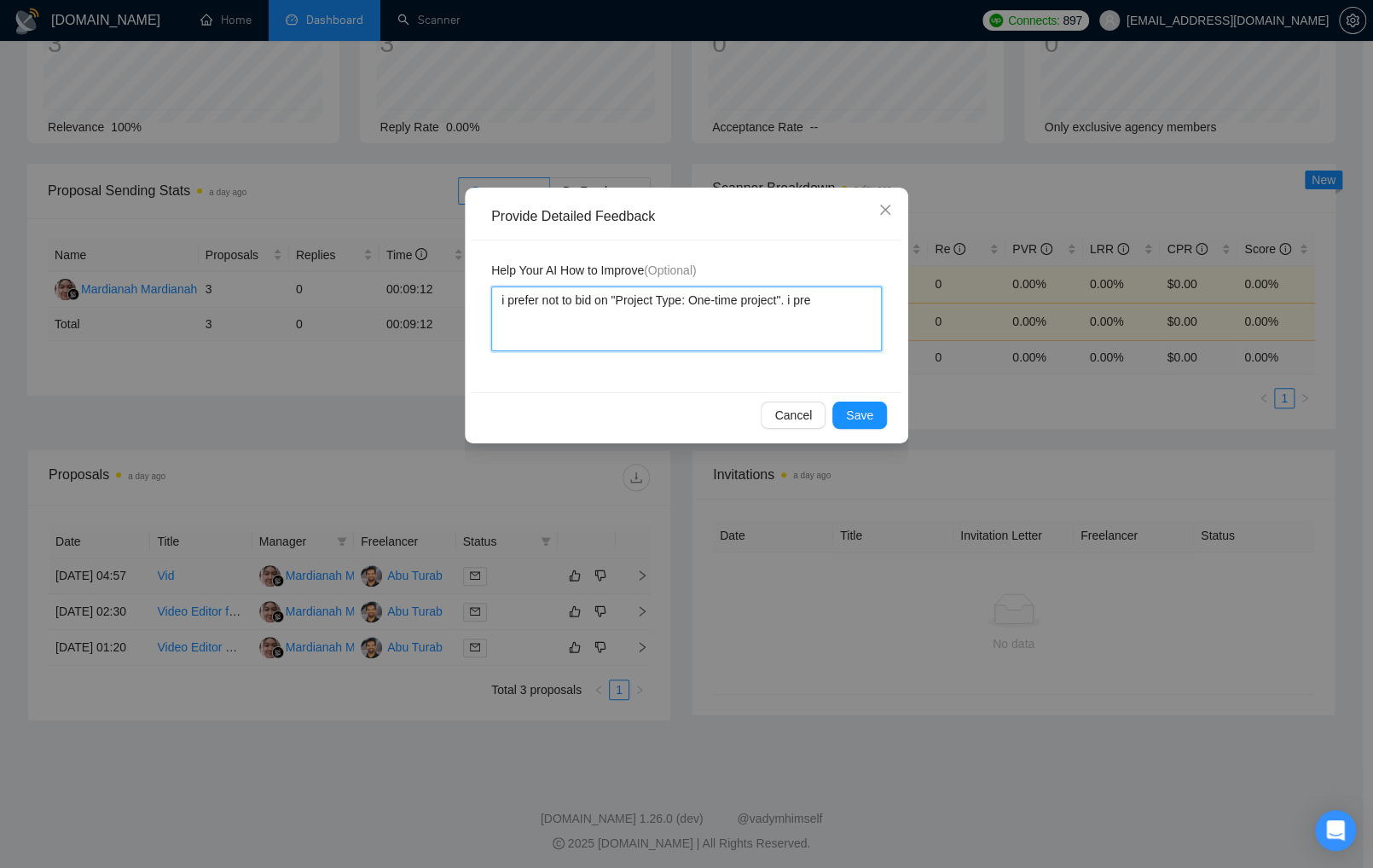
type textarea "i prefer not to bid on "Project Type: One-time project". i pref"
type textarea "i prefer not to bid on "Project Type: One-time project". i prefe"
type textarea "i prefer not to bid on "Project Type: One-time project". i prefer"
type textarea "i prefer not to bid on "Project Type: One-time project". i prefer t"
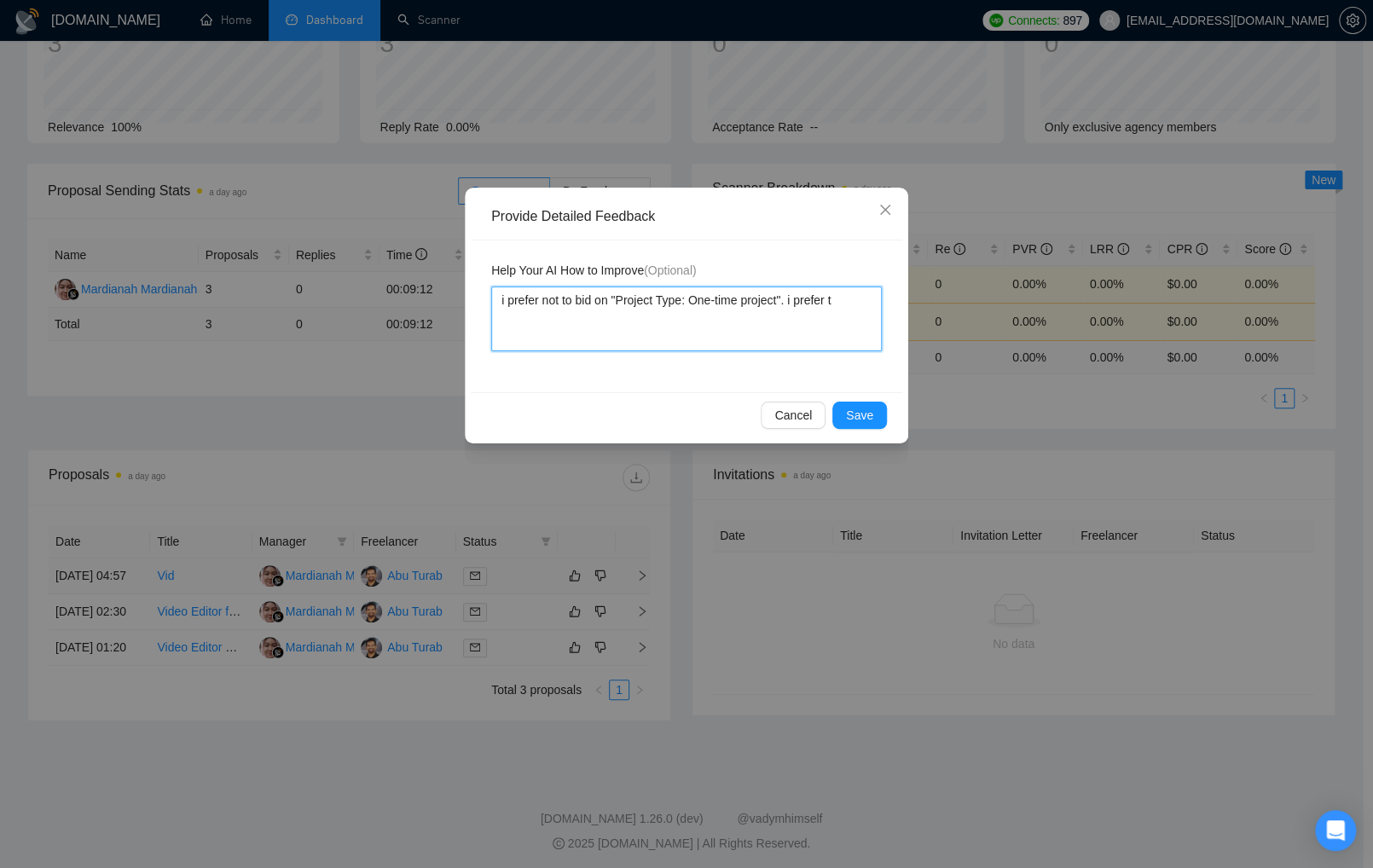
type textarea "i prefer not to bid on "Project Type: One-time project". i prefer to"
type textarea "i prefer not to bid on "Project Type: One-time project". i prefer to b"
type textarea "i prefer not to bid on "Project Type: One-time project". i prefer to bo"
type textarea "i prefer not to bid on "Project Type: One-time project". i prefer to bod"
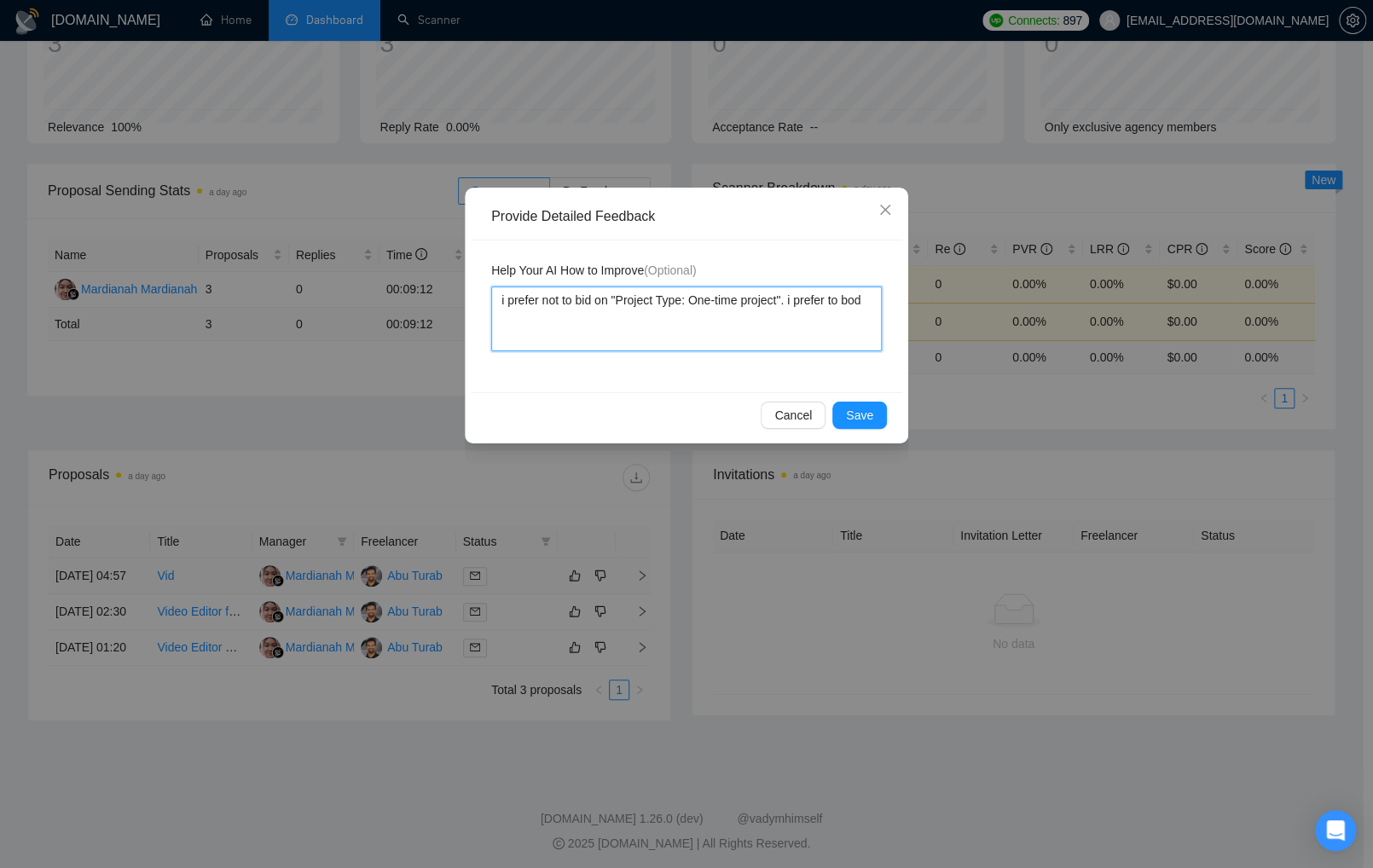
type textarea "i prefer not to bid on "Project Type: One-time project". i prefer to bod"
type textarea "i prefer not to bid on "Project Type: One-time project". i prefer to bo"
type textarea "i prefer not to bid on "Project Type: One-time project". i prefer to b"
type textarea "i prefer not to bid on "Project Type: One-time project". i prefer to"
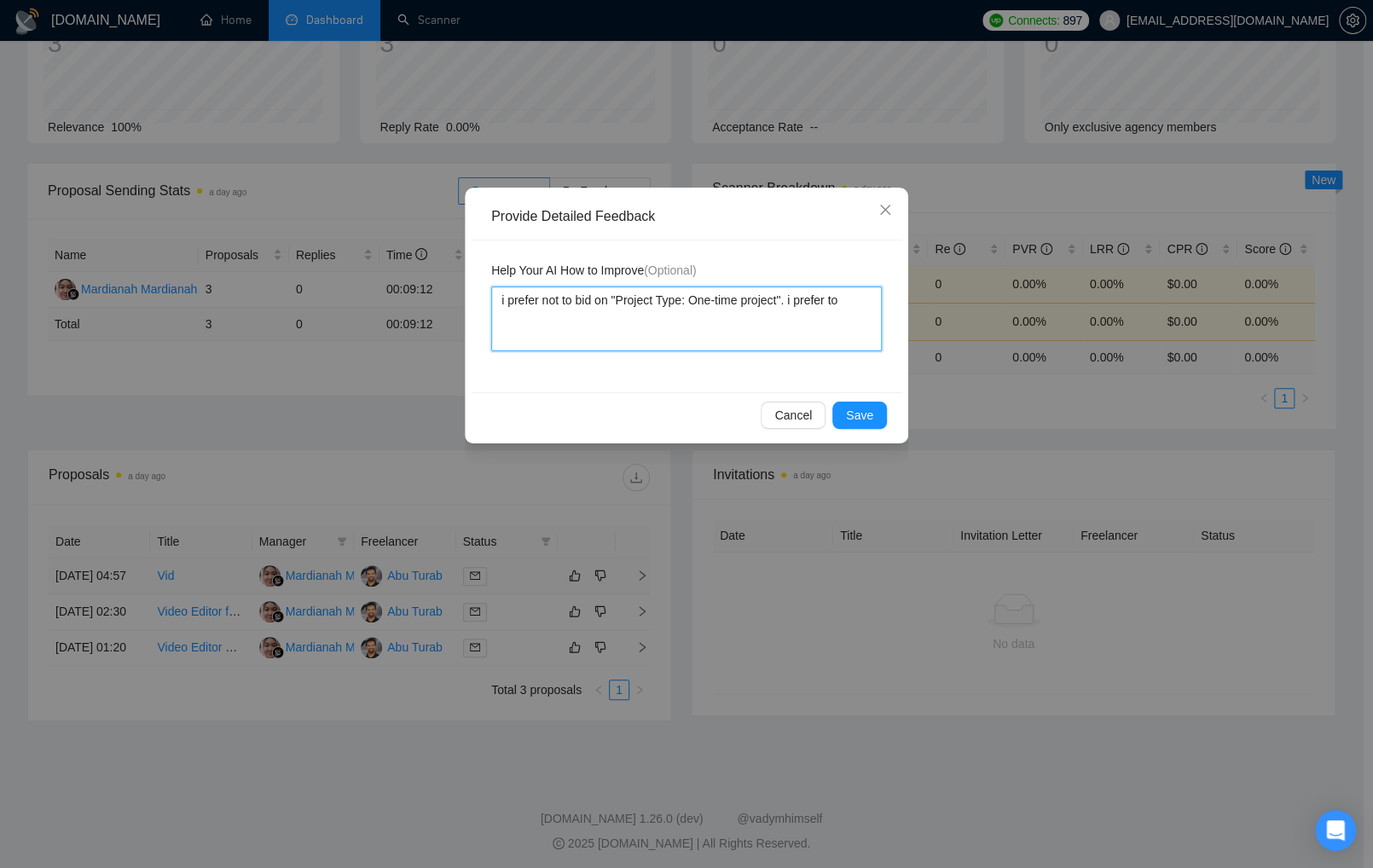
type textarea "i prefer not to bid on "Project Type: One-time project". i prefer to i"
type textarea "i prefer not to bid on "Project Type: One-time project". i prefer to id"
drag, startPoint x: 574, startPoint y: 302, endPoint x: 469, endPoint y: 301, distance: 105.0
click at [469, 301] on div "Provide Detailed Feedback Help Your AI How to Improve (Optional) i prefer not t…" at bounding box center [686, 315] width 444 height 256
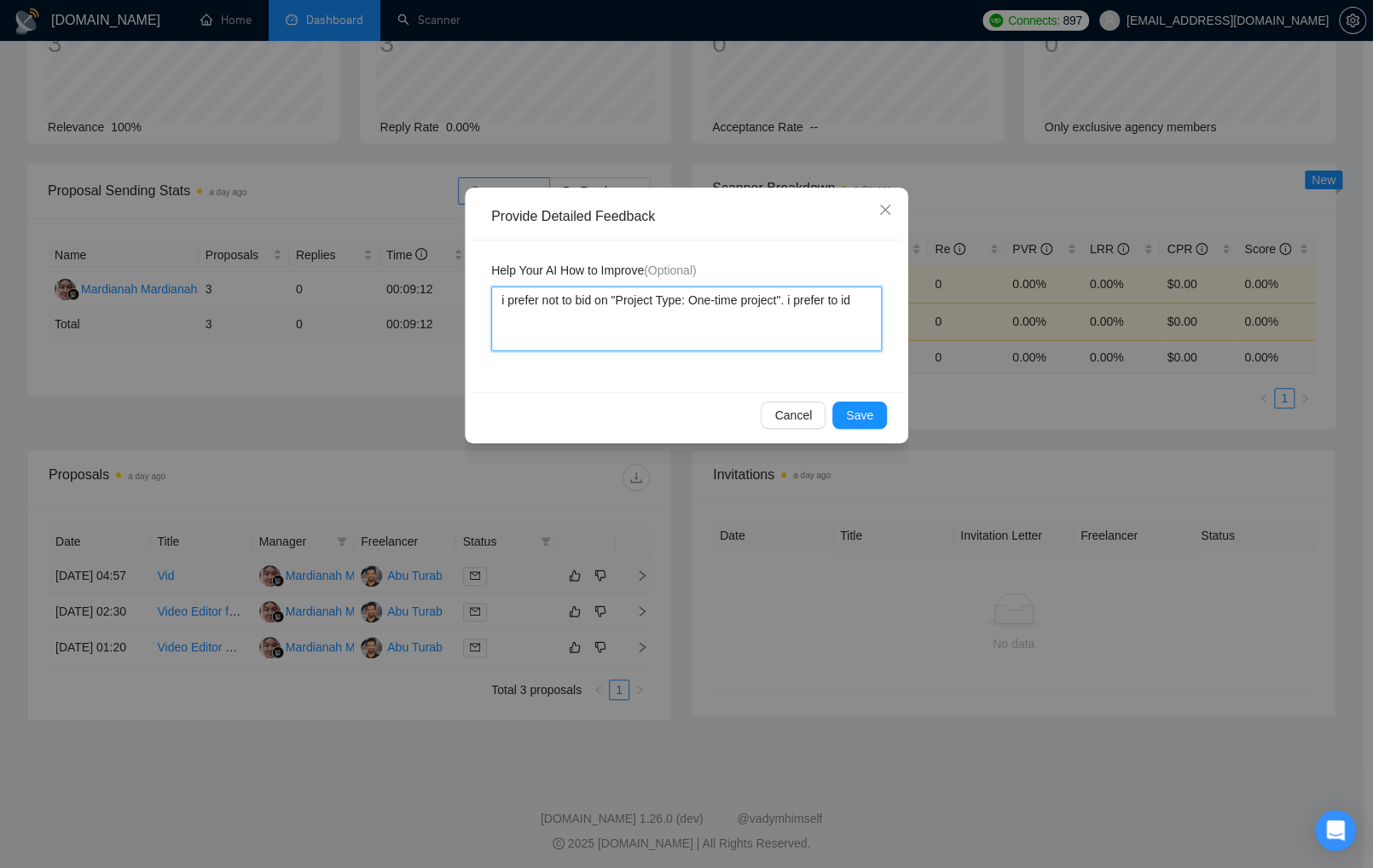
type textarea "D bid on "Project Type: One-time project". i prefer to id"
type textarea "Do bid on "Project Type: One-time project". i prefer to id"
type textarea "Do n bid on "Project Type: One-time project". i prefer to id"
type textarea "Do no bid on "Project Type: One-time project". i prefer to id"
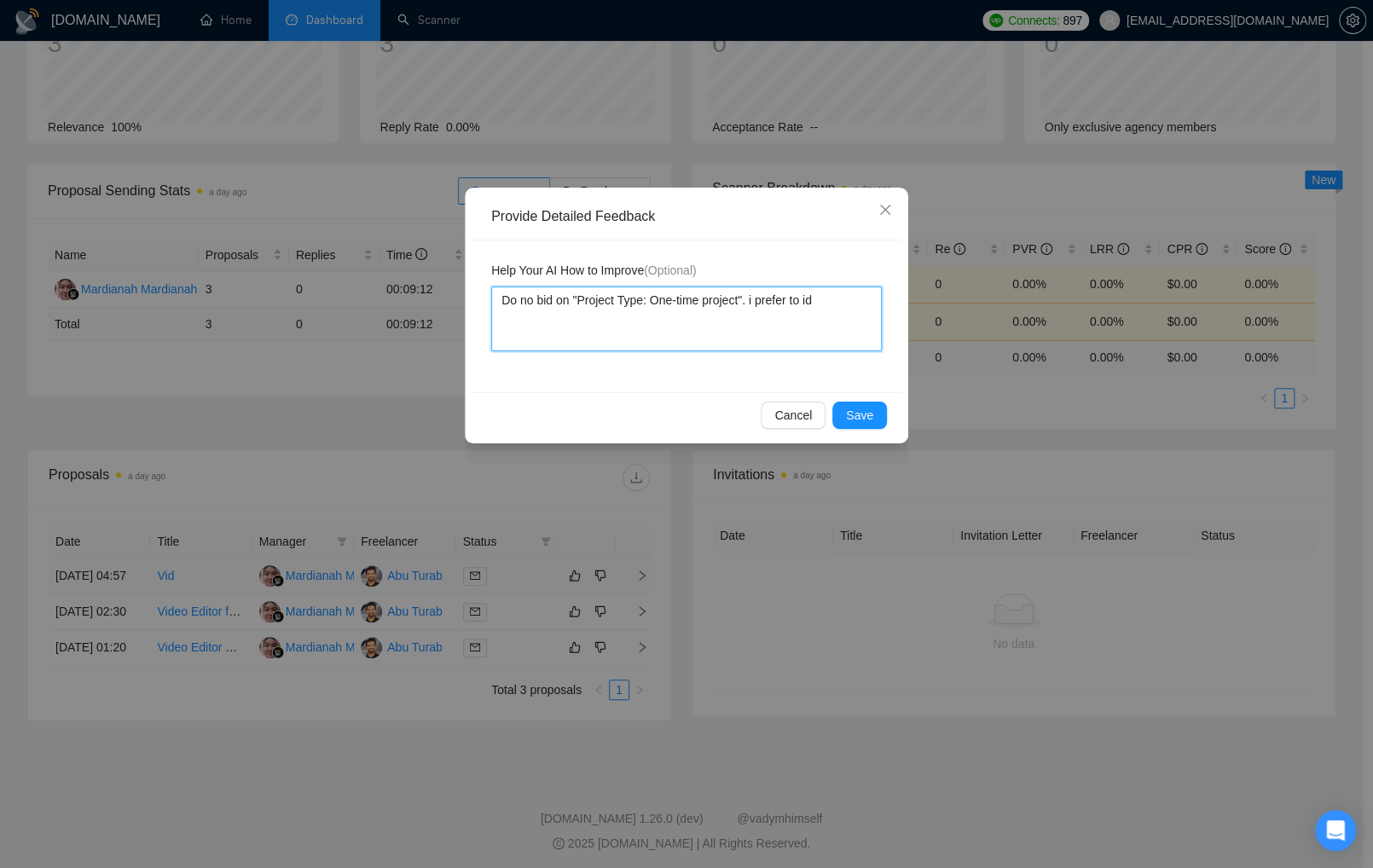
type textarea "Do not bid on "Project Type: One-time project". i prefer to id"
drag, startPoint x: 766, startPoint y: 302, endPoint x: 837, endPoint y: 298, distance: 71.1
click at [837, 298] on textarea "Do not bid on "Project Type: One-time project". i prefer to id" at bounding box center [686, 319] width 391 height 65
type textarea "Do not bid on "Project Type: One-time project"."
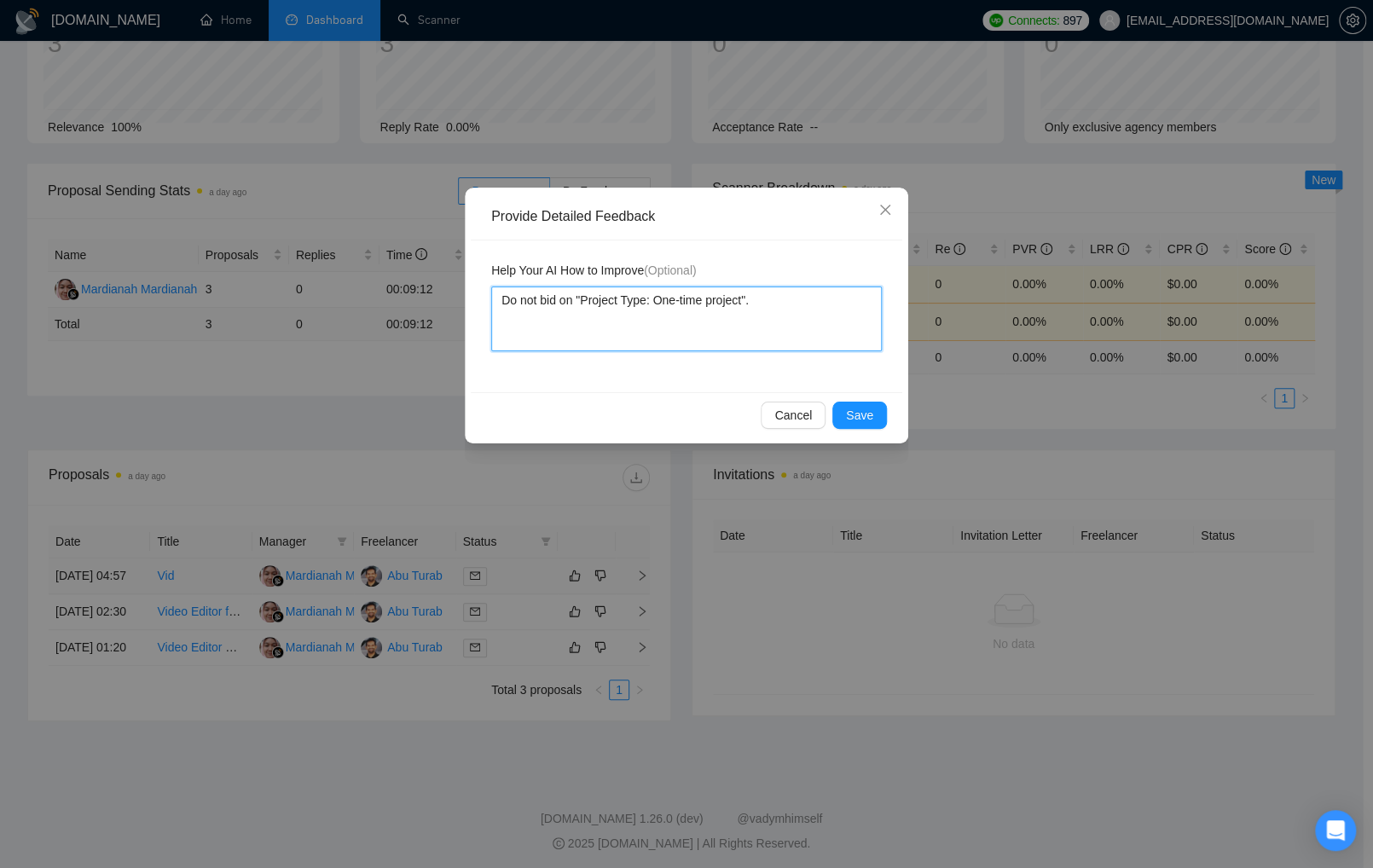
type textarea "Do not bid on "Project Type: One-time project"."
type textarea "Do not bid on "Project Type: One-time project". A"
type textarea "Do not bid on "Project Type: One-time project". Al"
type textarea "Do not bid on "Project Type: One-time project". Alw"
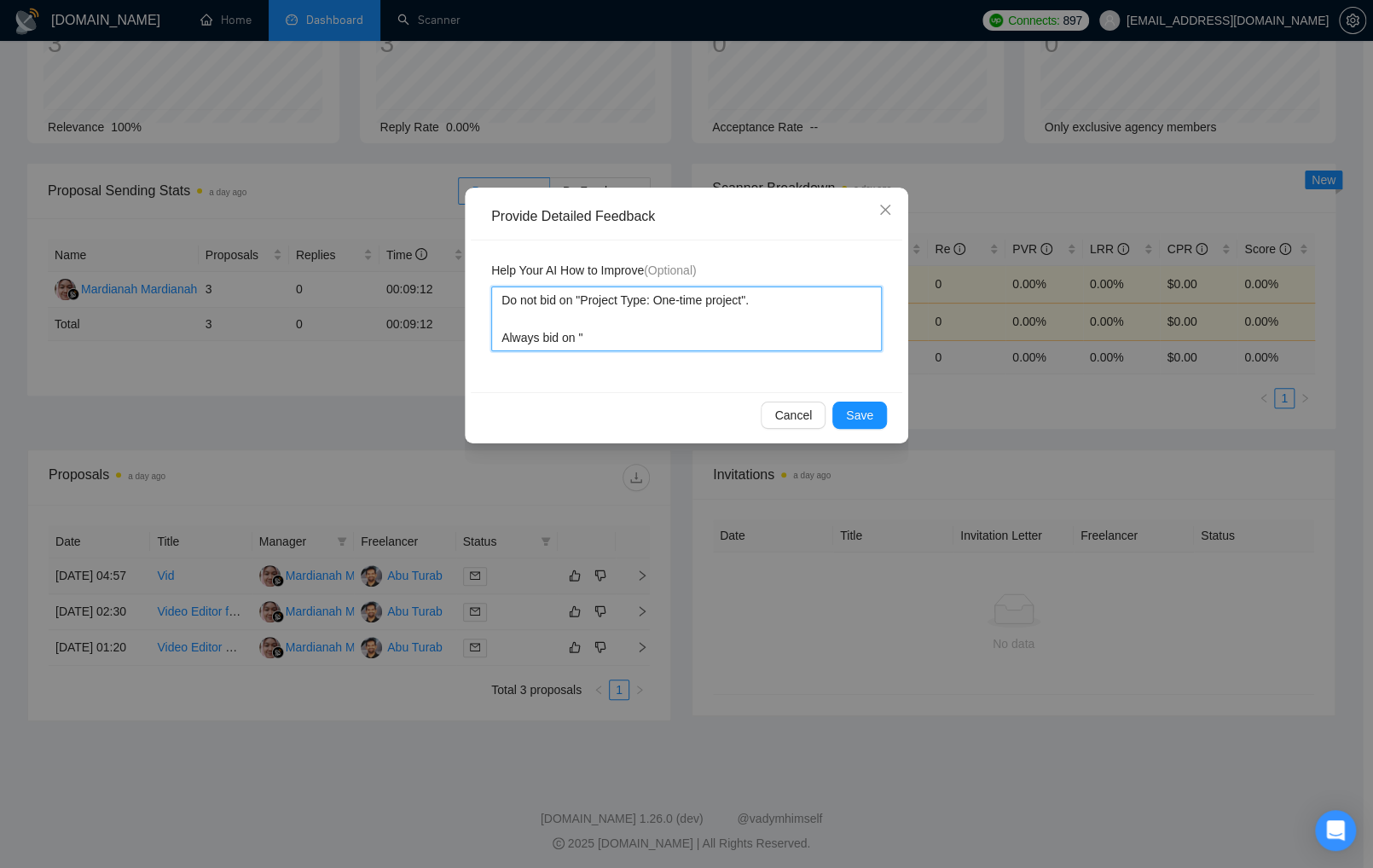
paste textarea "Project Type: One-time project"
drag, startPoint x: 672, startPoint y: 338, endPoint x: 755, endPoint y: 341, distance: 83.1
click at [755, 341] on textarea "Do not bid on "Project Type: One-time project". Always bid on "Project Type: On…" at bounding box center [686, 319] width 391 height 65
drag, startPoint x: 712, startPoint y: 339, endPoint x: 480, endPoint y: 296, distance: 236.0
click at [480, 296] on div "Help Your AI How to Improve (Optional) Do not bid on "Project Type: One-time pr…" at bounding box center [686, 316] width 431 height 151
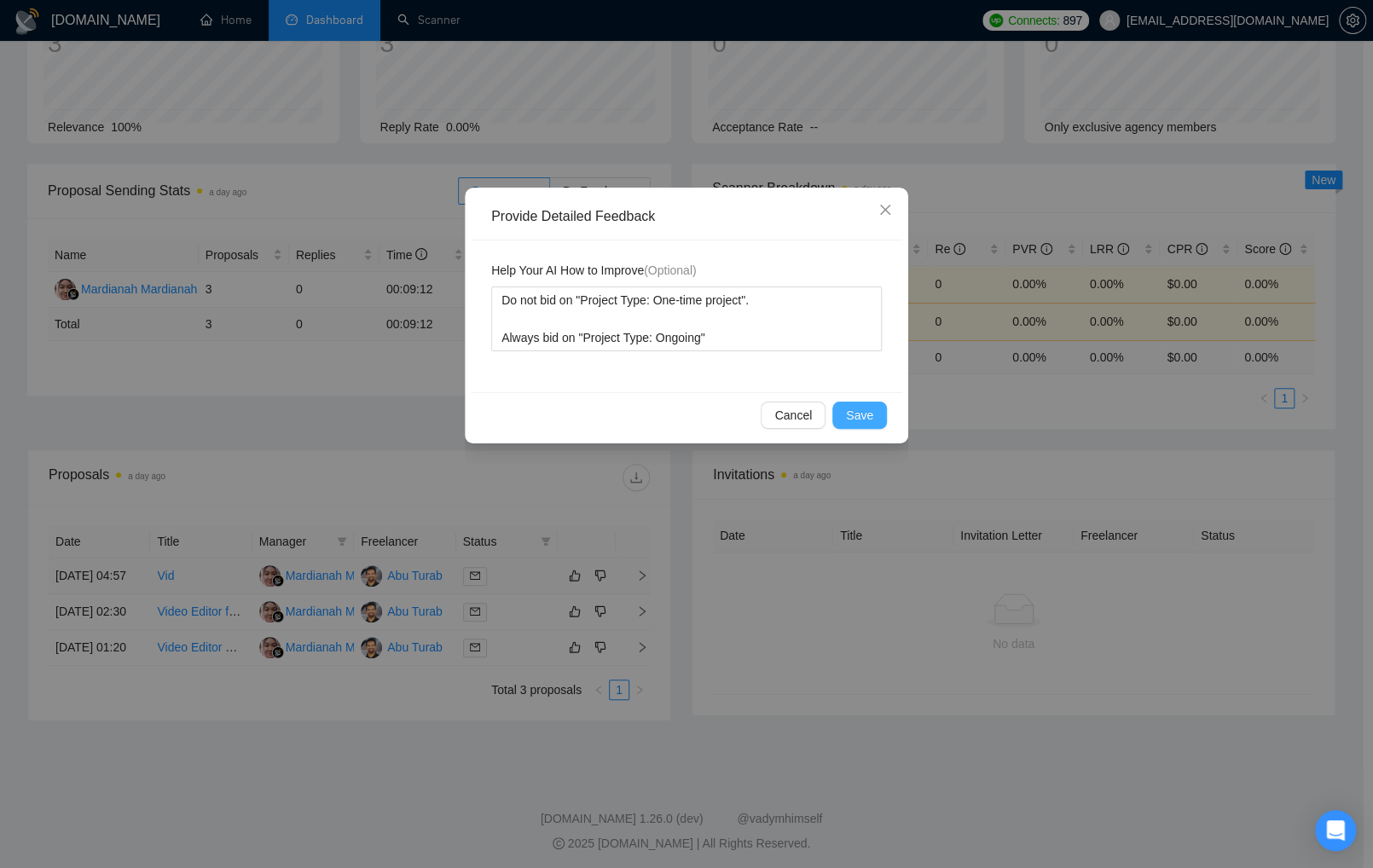
click at [855, 417] on span "Save" at bounding box center [859, 415] width 27 height 19
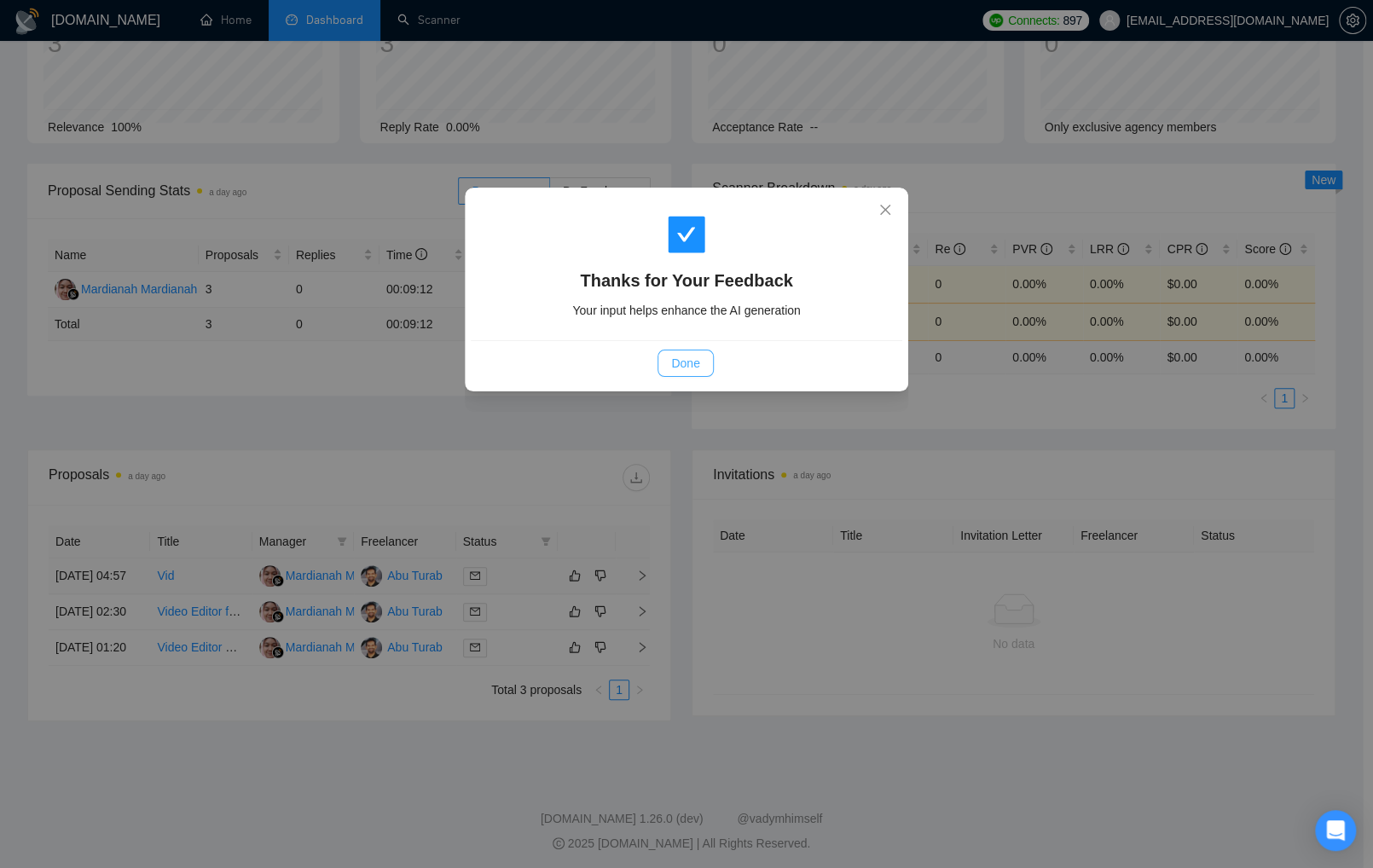
click at [674, 365] on span "Done" at bounding box center [686, 363] width 28 height 19
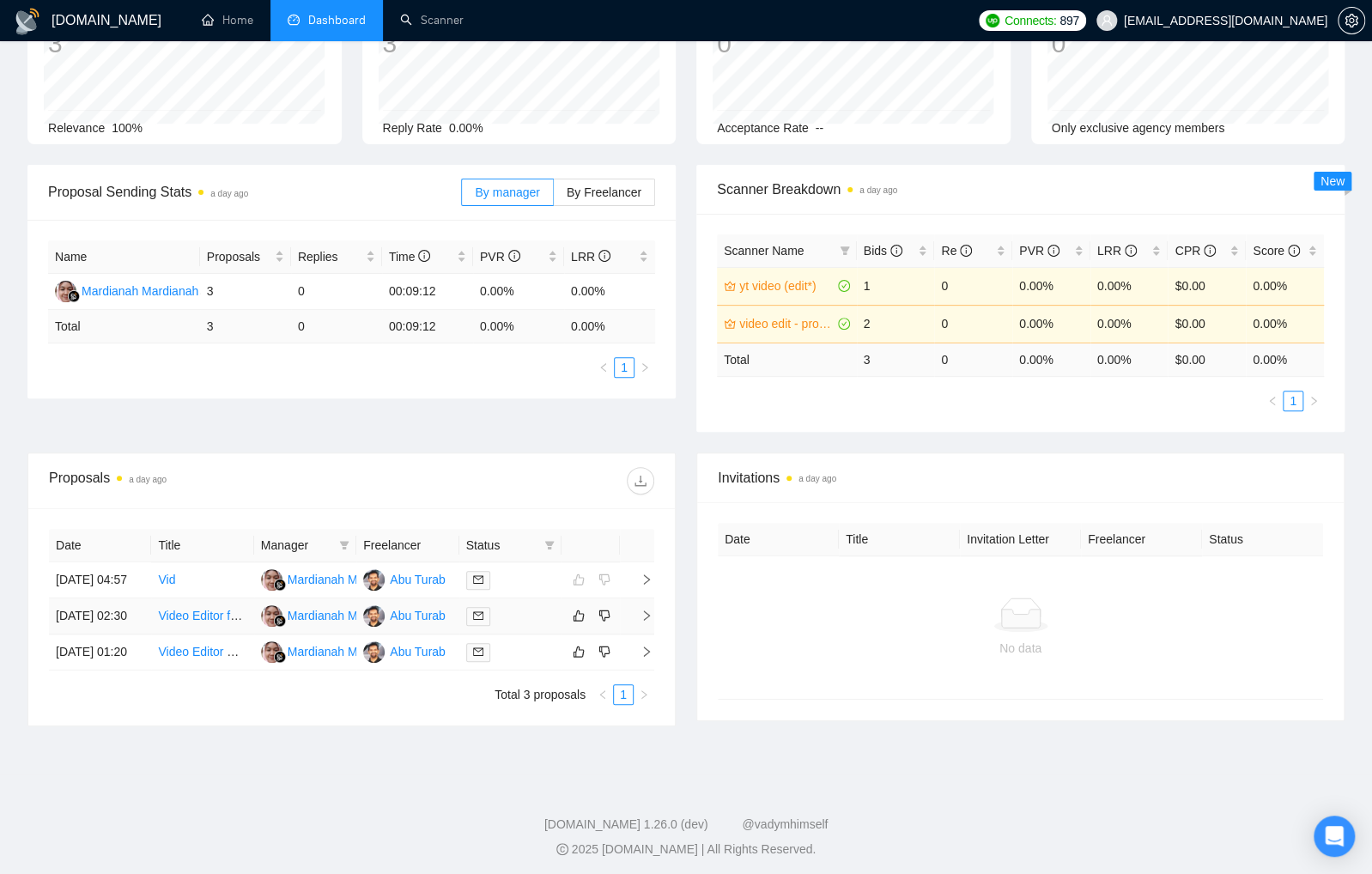
click at [530, 623] on td at bounding box center [510, 616] width 103 height 36
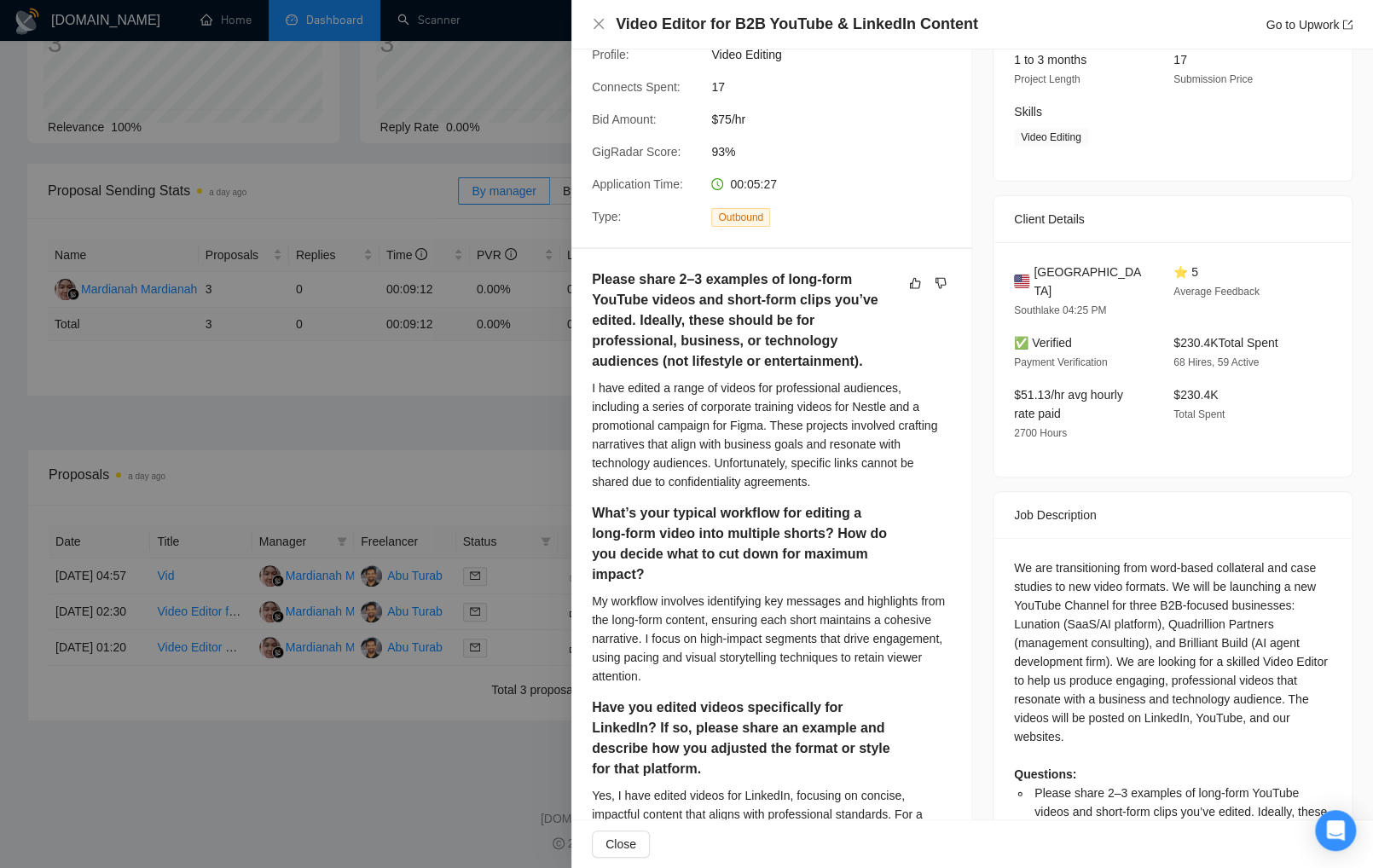
scroll to position [271, 0]
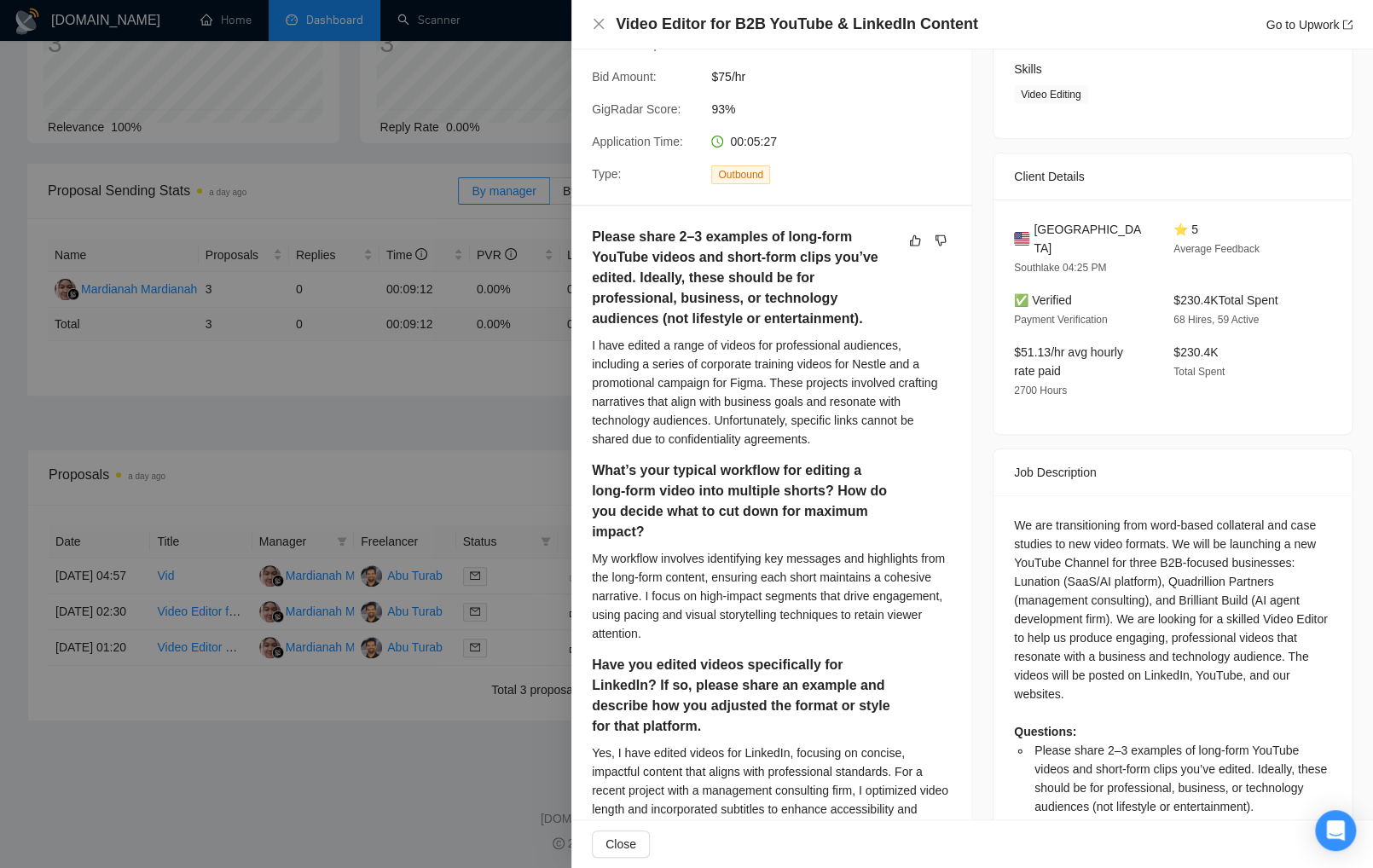
click at [896, 419] on div "I have edited a range of videos for professional audiences, including a series …" at bounding box center [771, 391] width 359 height 112
drag, startPoint x: 745, startPoint y: 438, endPoint x: 848, endPoint y: 460, distance: 105.3
click at [848, 448] on div "I have edited a range of videos for professional audiences, including a series …" at bounding box center [771, 391] width 359 height 112
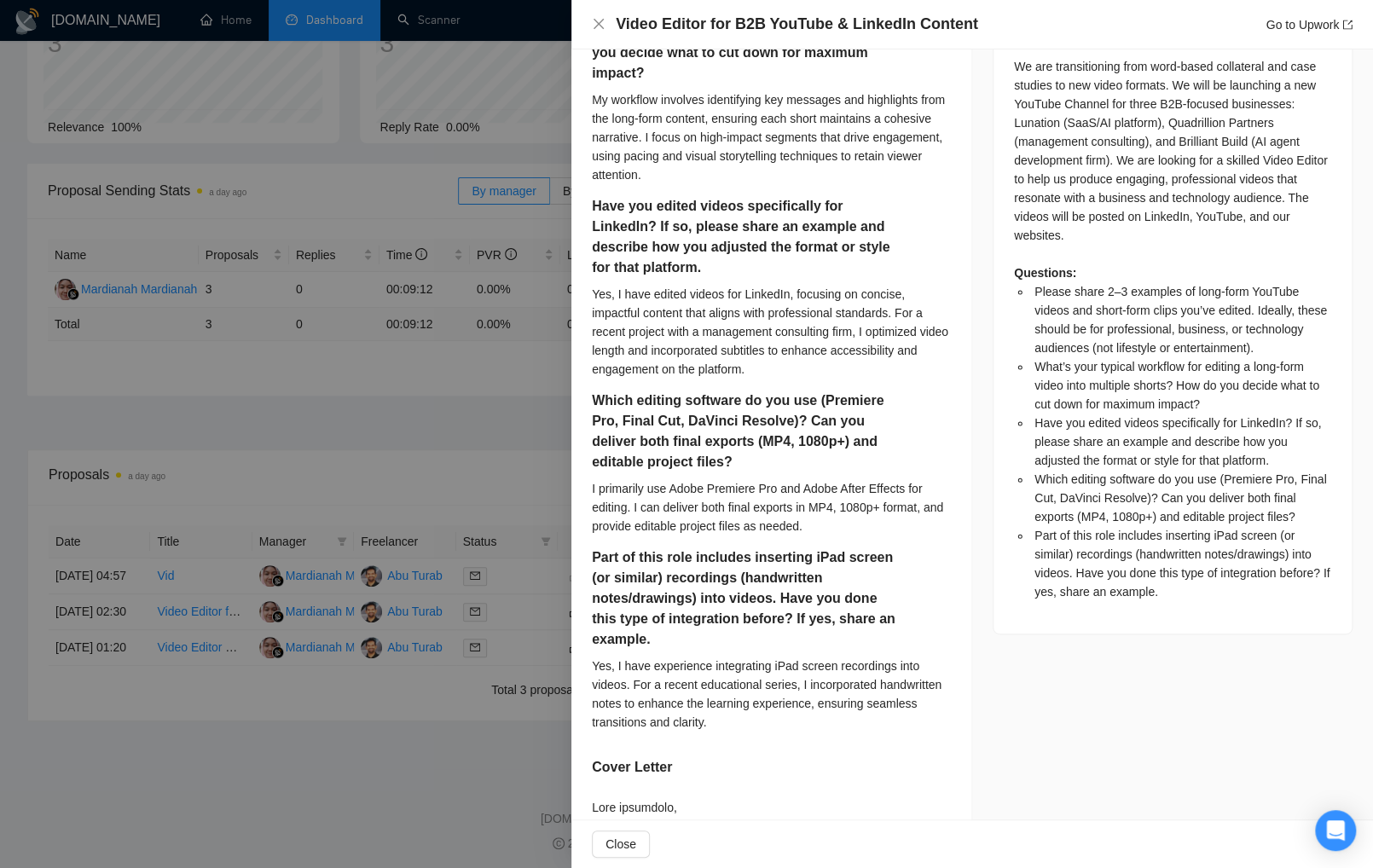
scroll to position [641, 0]
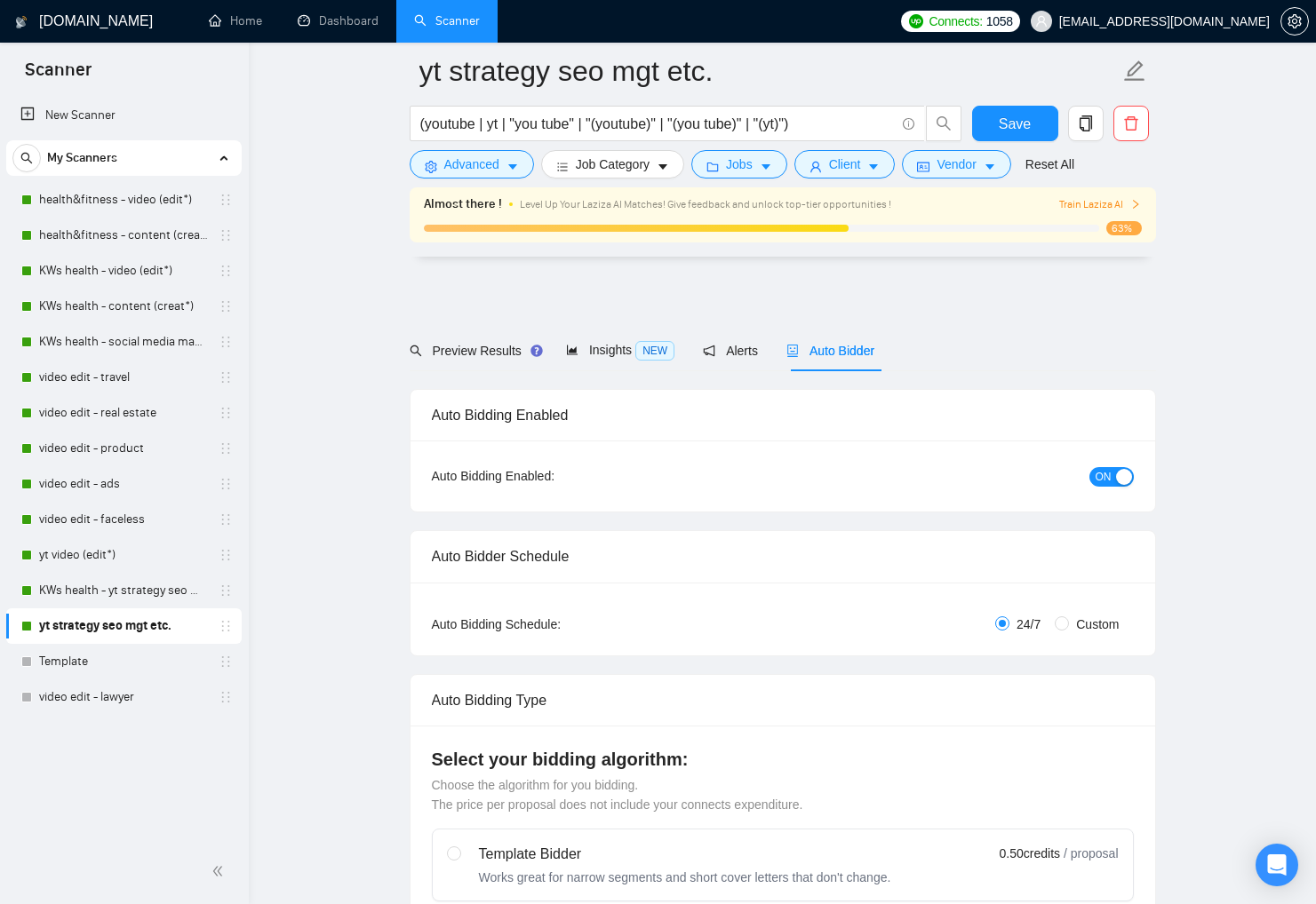
scroll to position [4056, 0]
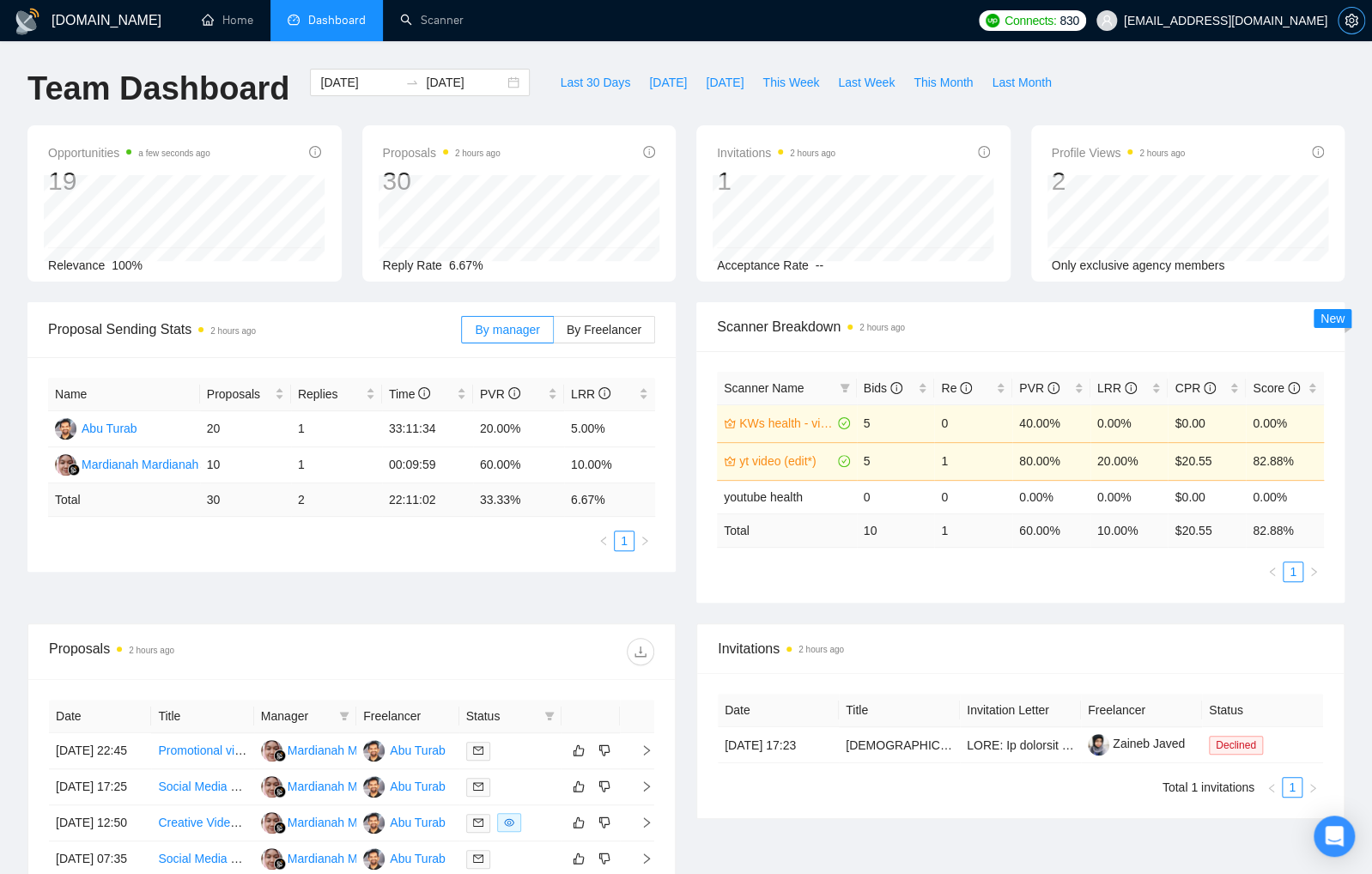
click at [1346, 19] on icon "setting" at bounding box center [1351, 20] width 13 height 13
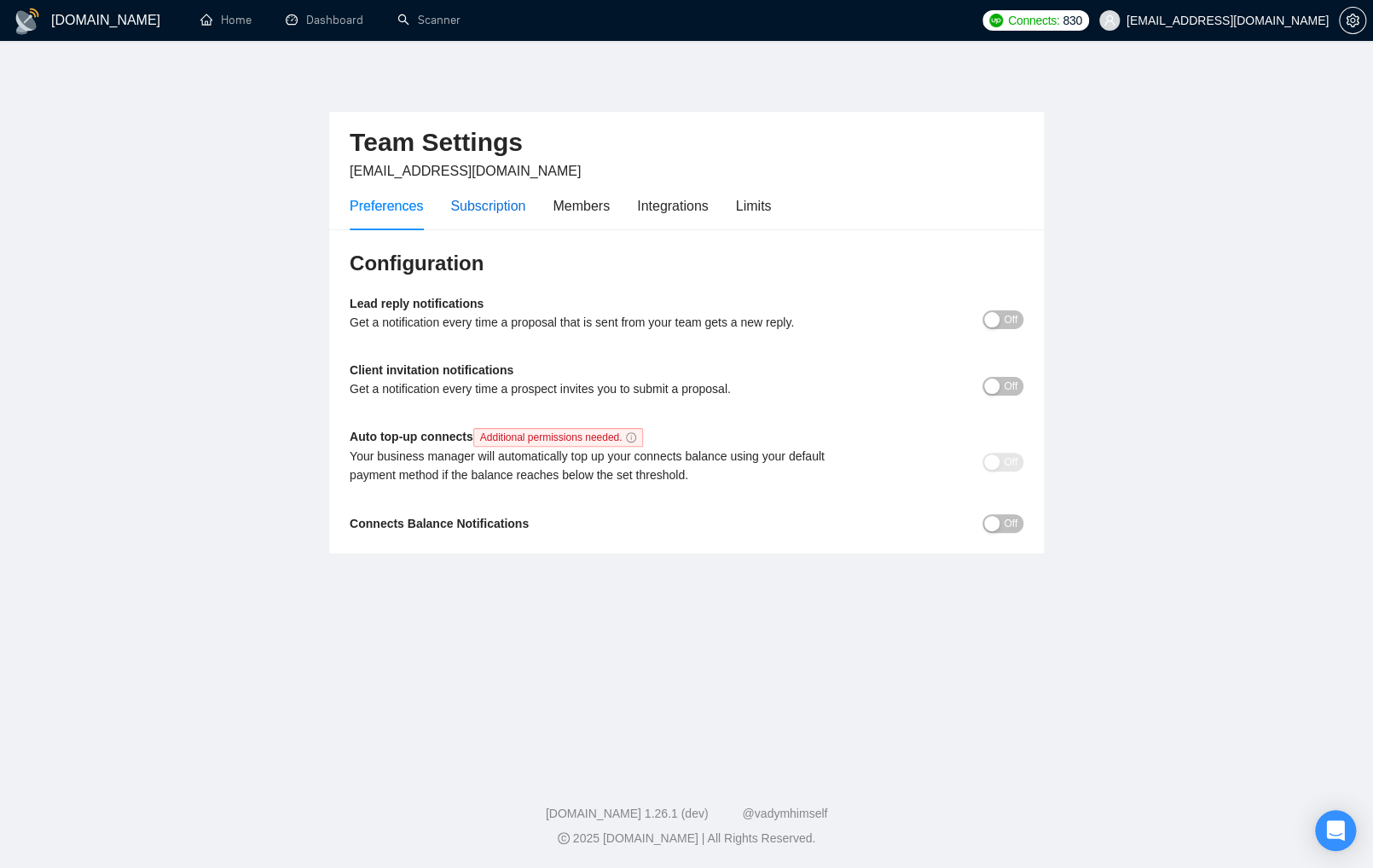
click at [511, 202] on div "Subscription" at bounding box center [487, 206] width 75 height 21
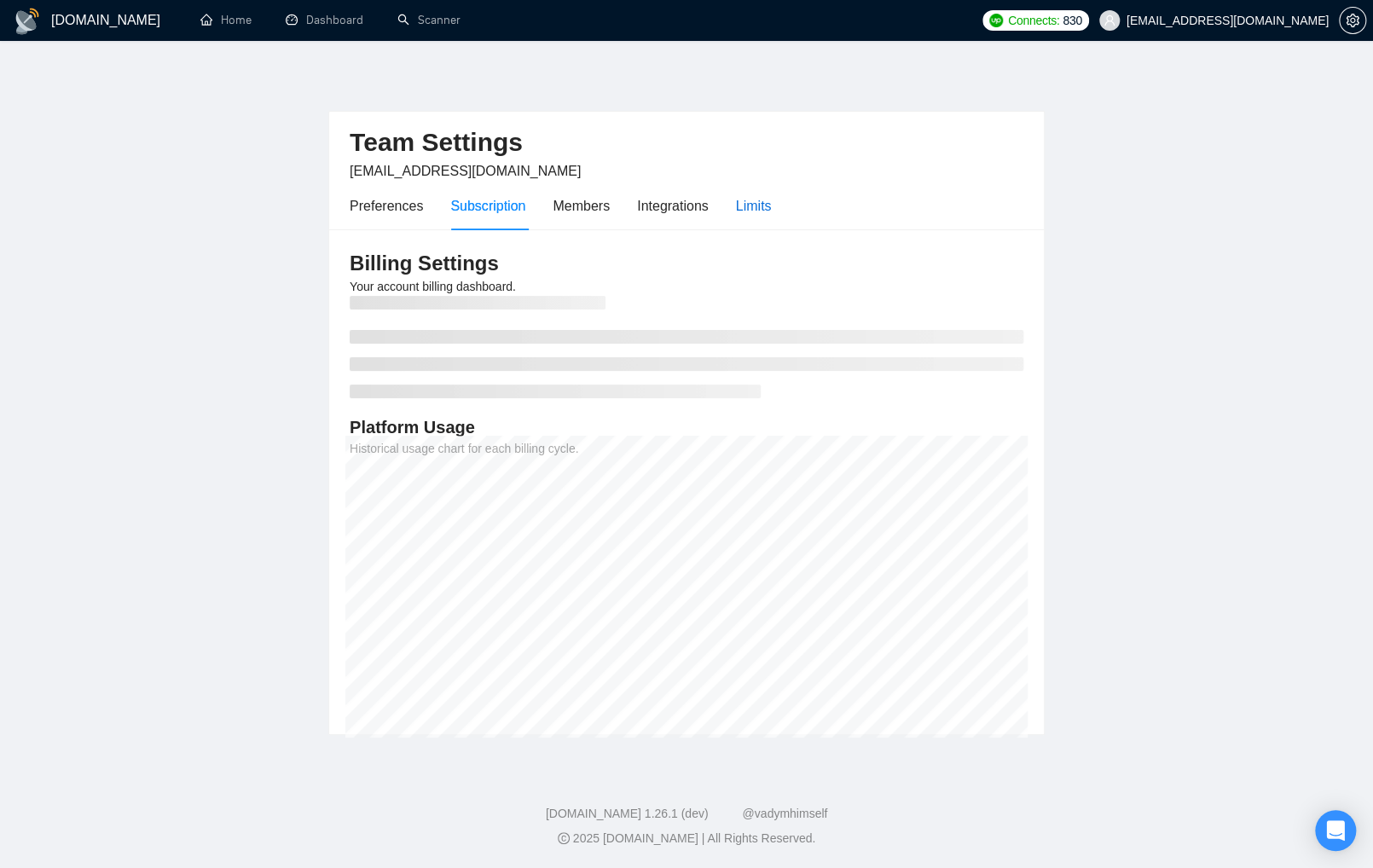
click at [772, 205] on div "Limits" at bounding box center [754, 206] width 35 height 21
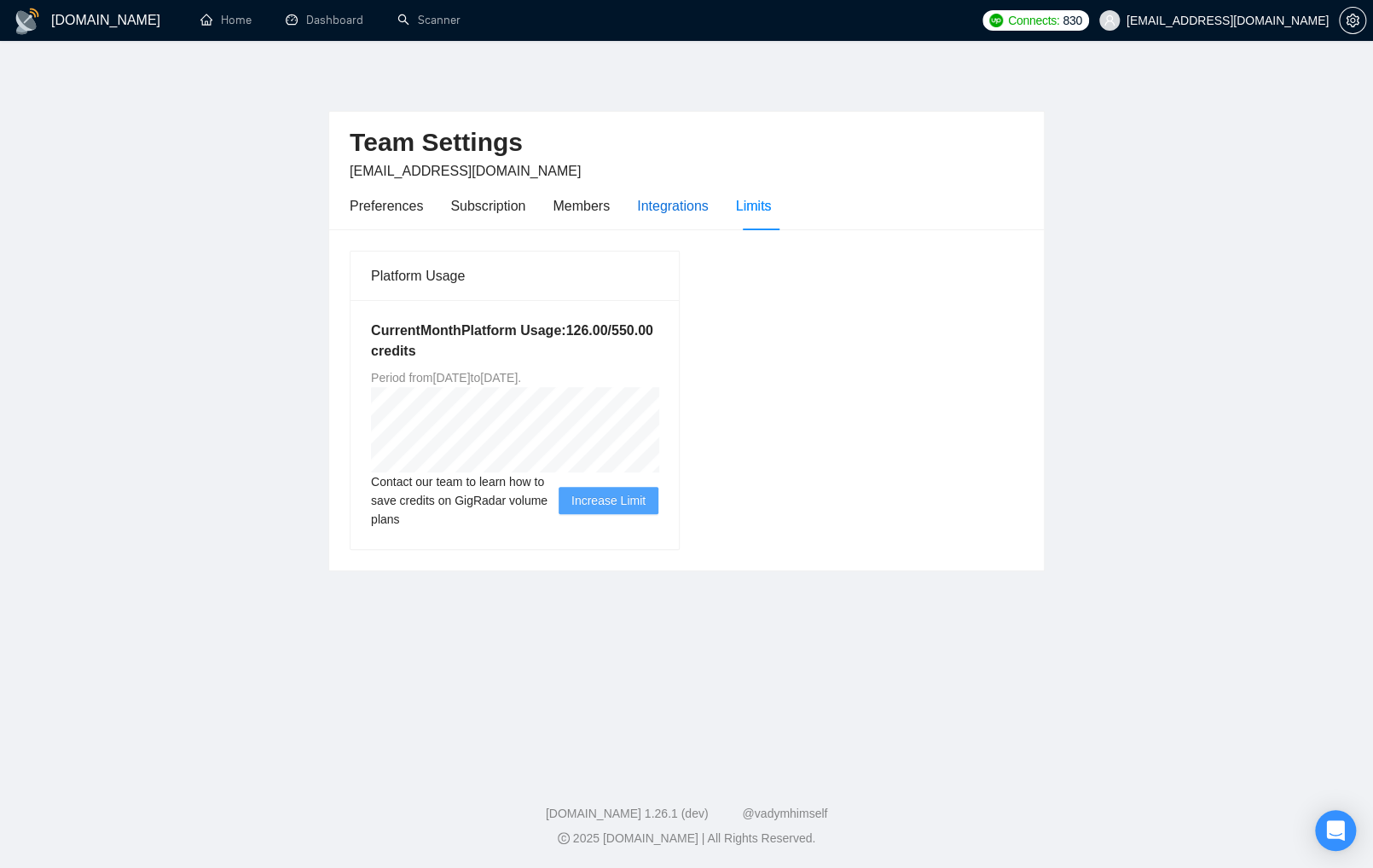
click at [676, 205] on div "Integrations" at bounding box center [672, 206] width 72 height 21
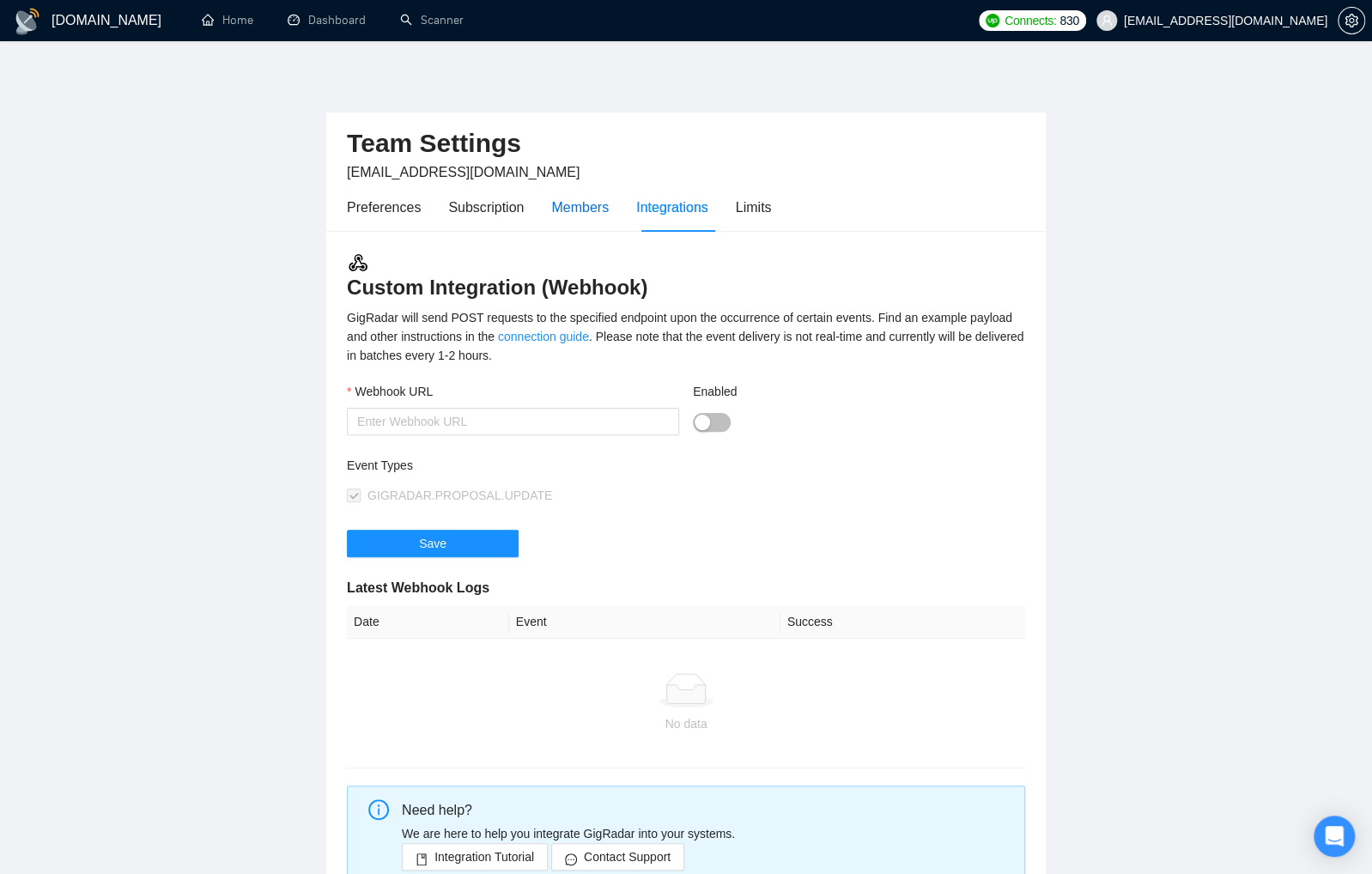
click at [607, 204] on div "Members" at bounding box center [579, 208] width 58 height 21
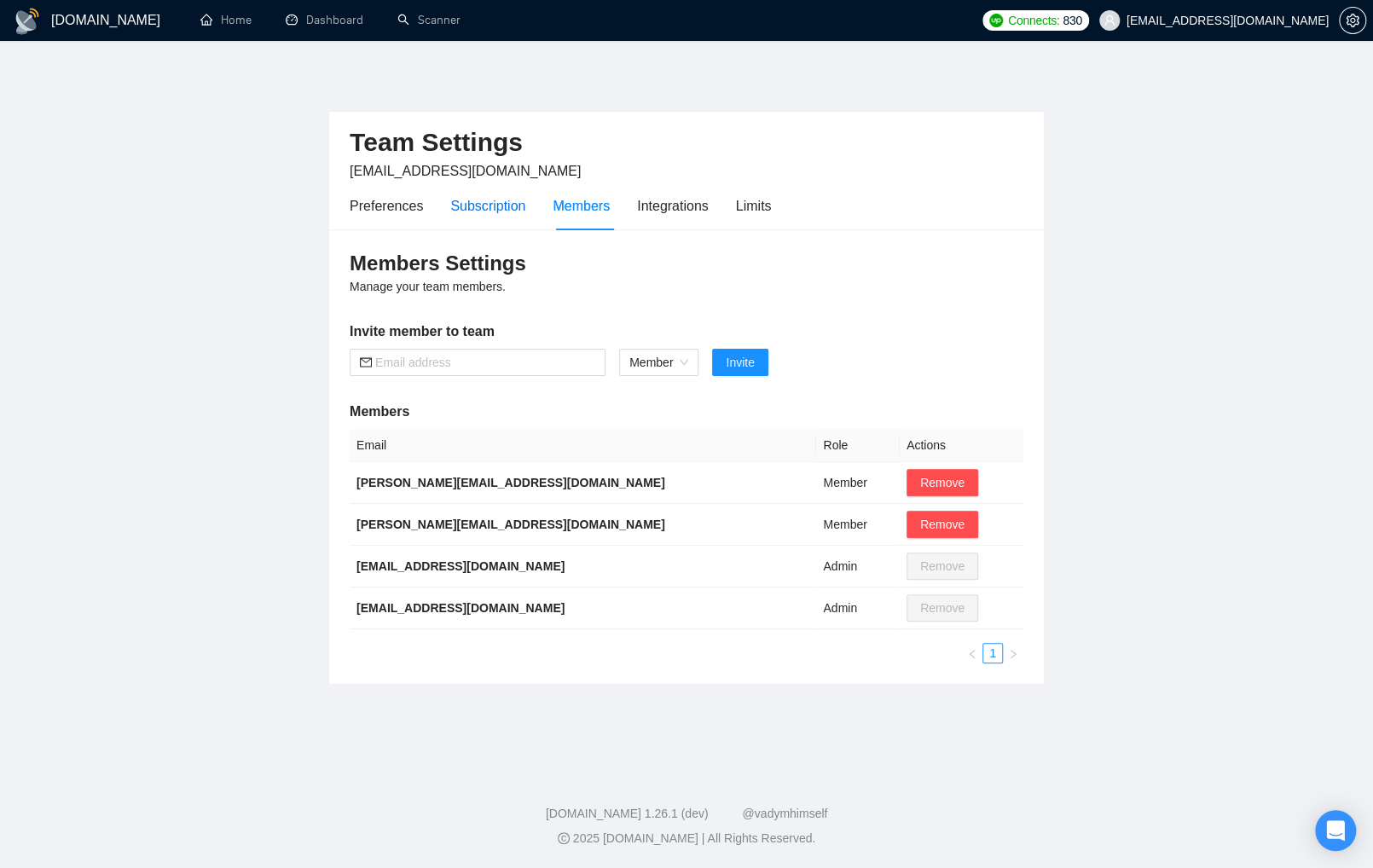
click at [489, 204] on div "Subscription" at bounding box center [487, 206] width 75 height 21
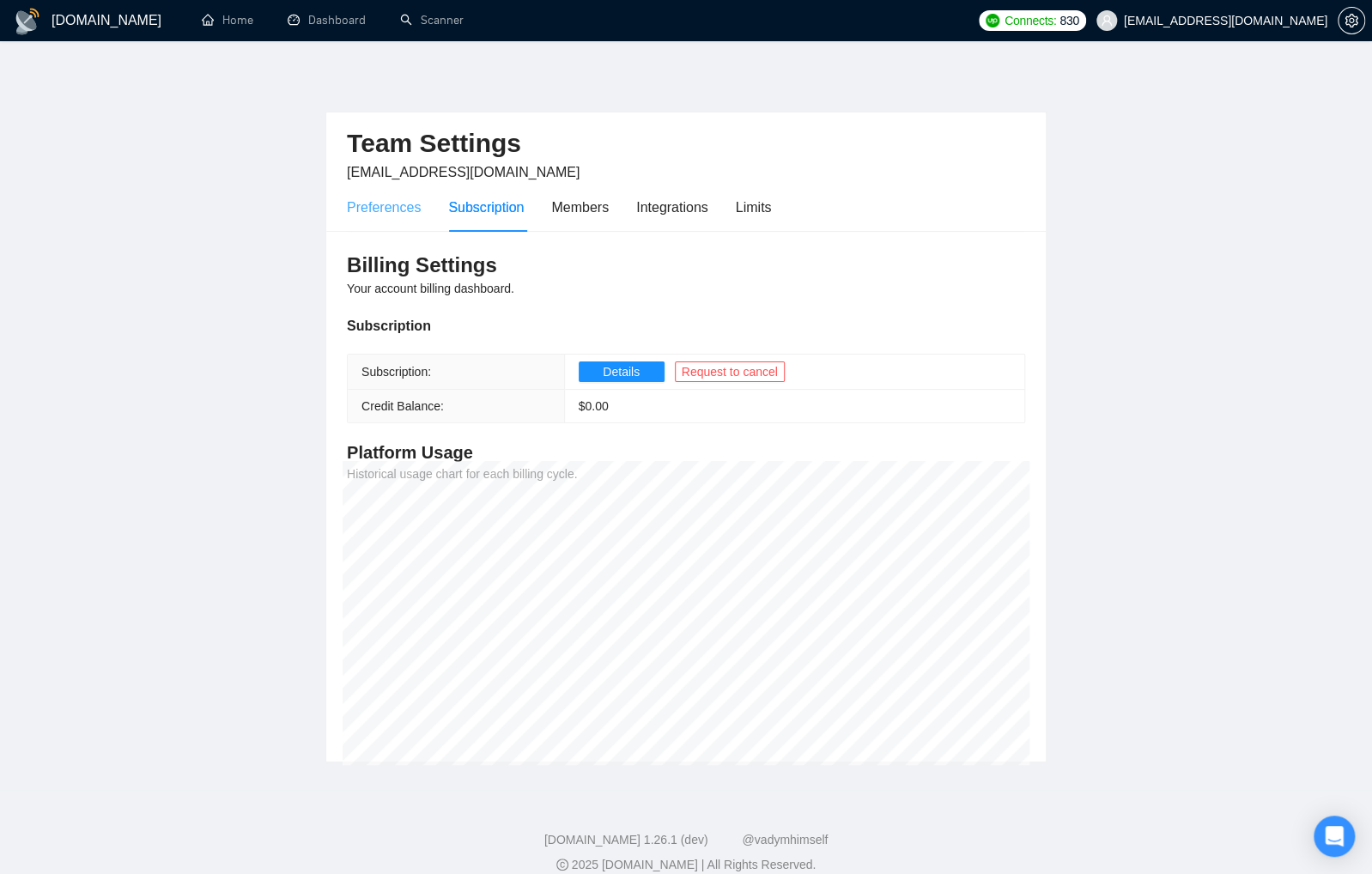
click at [391, 221] on div "Preferences" at bounding box center [383, 207] width 74 height 49
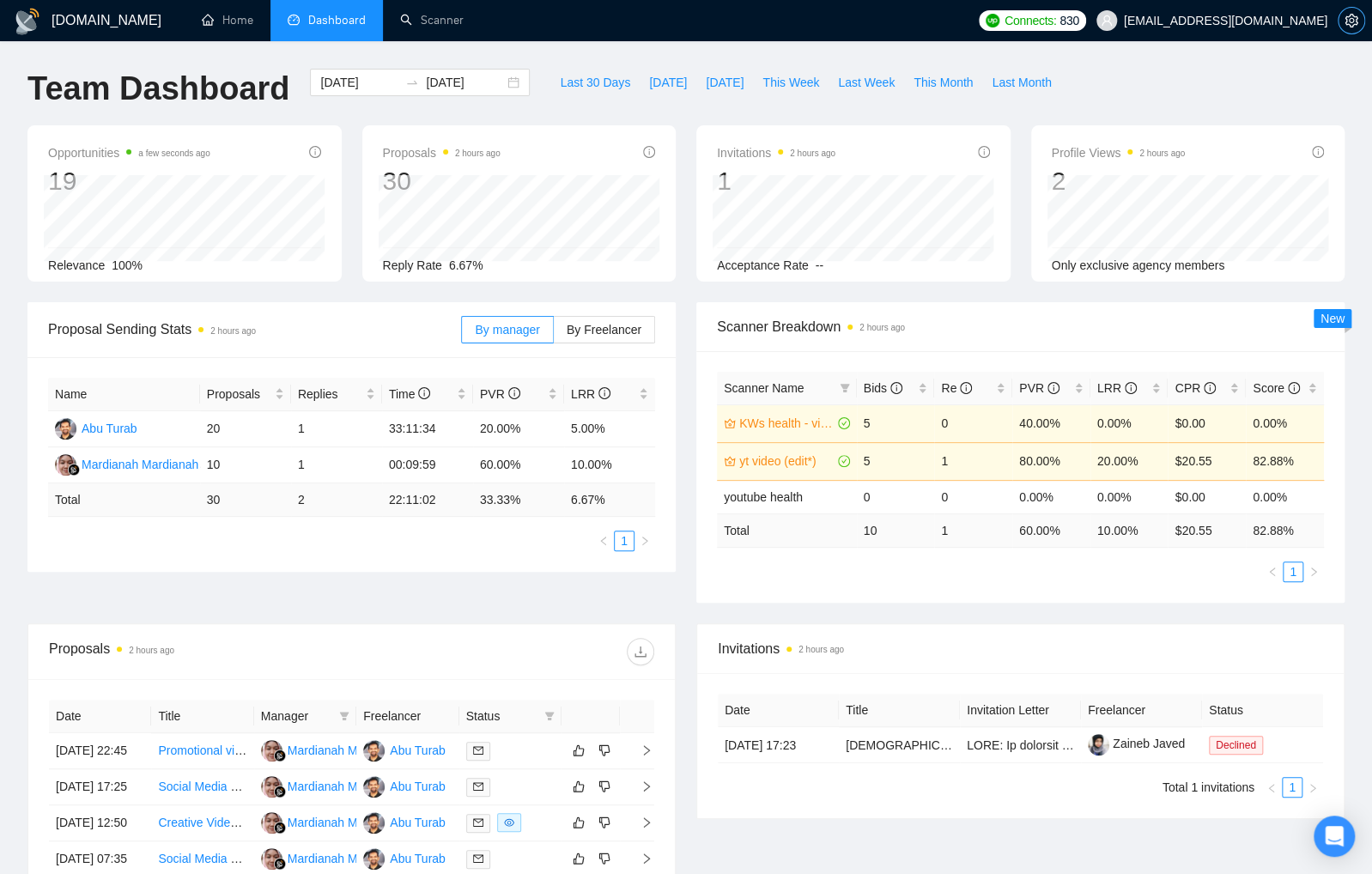
click at [1346, 19] on icon "setting" at bounding box center [1351, 20] width 13 height 13
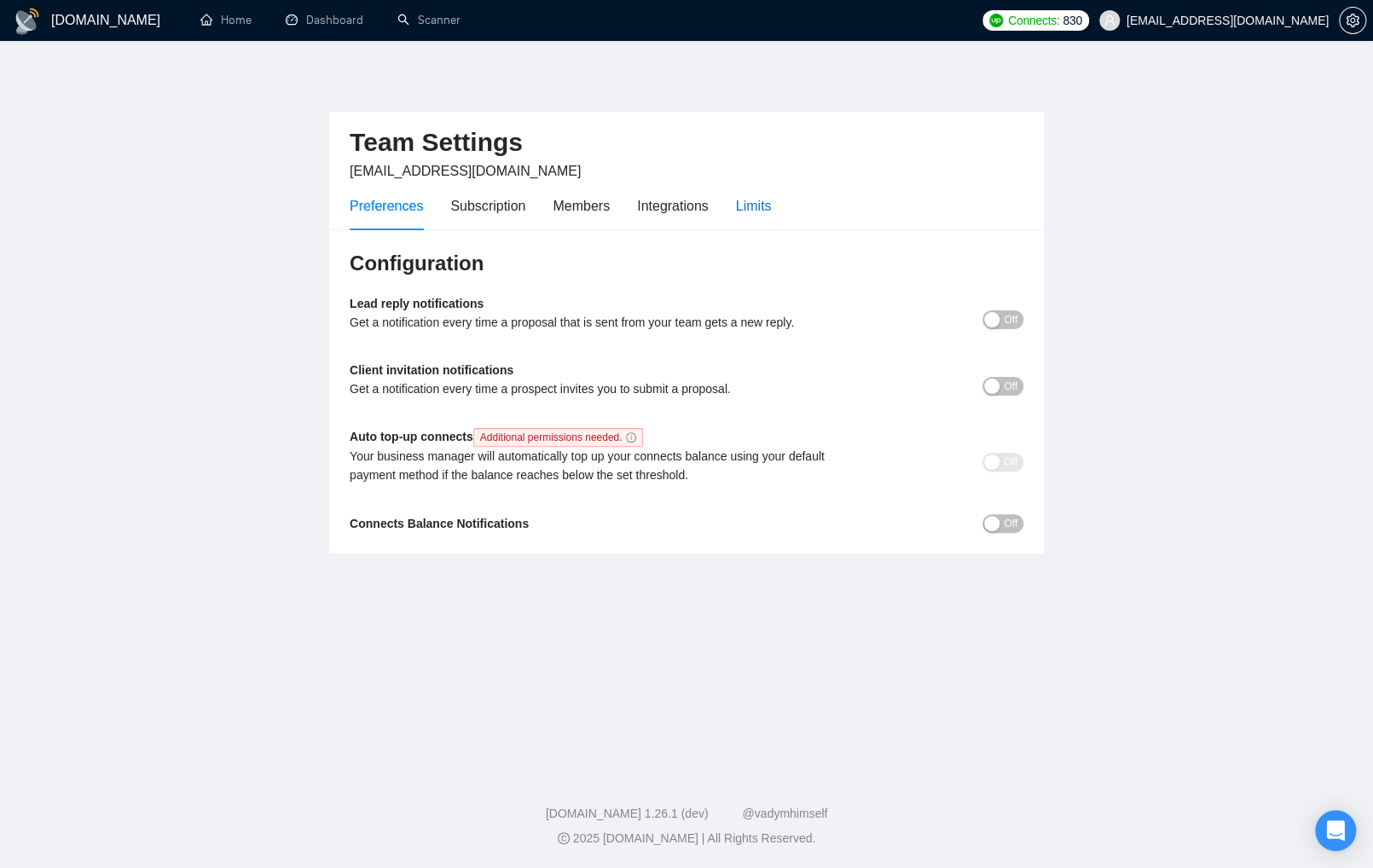
click at [749, 206] on div "Limits" at bounding box center [754, 206] width 35 height 21
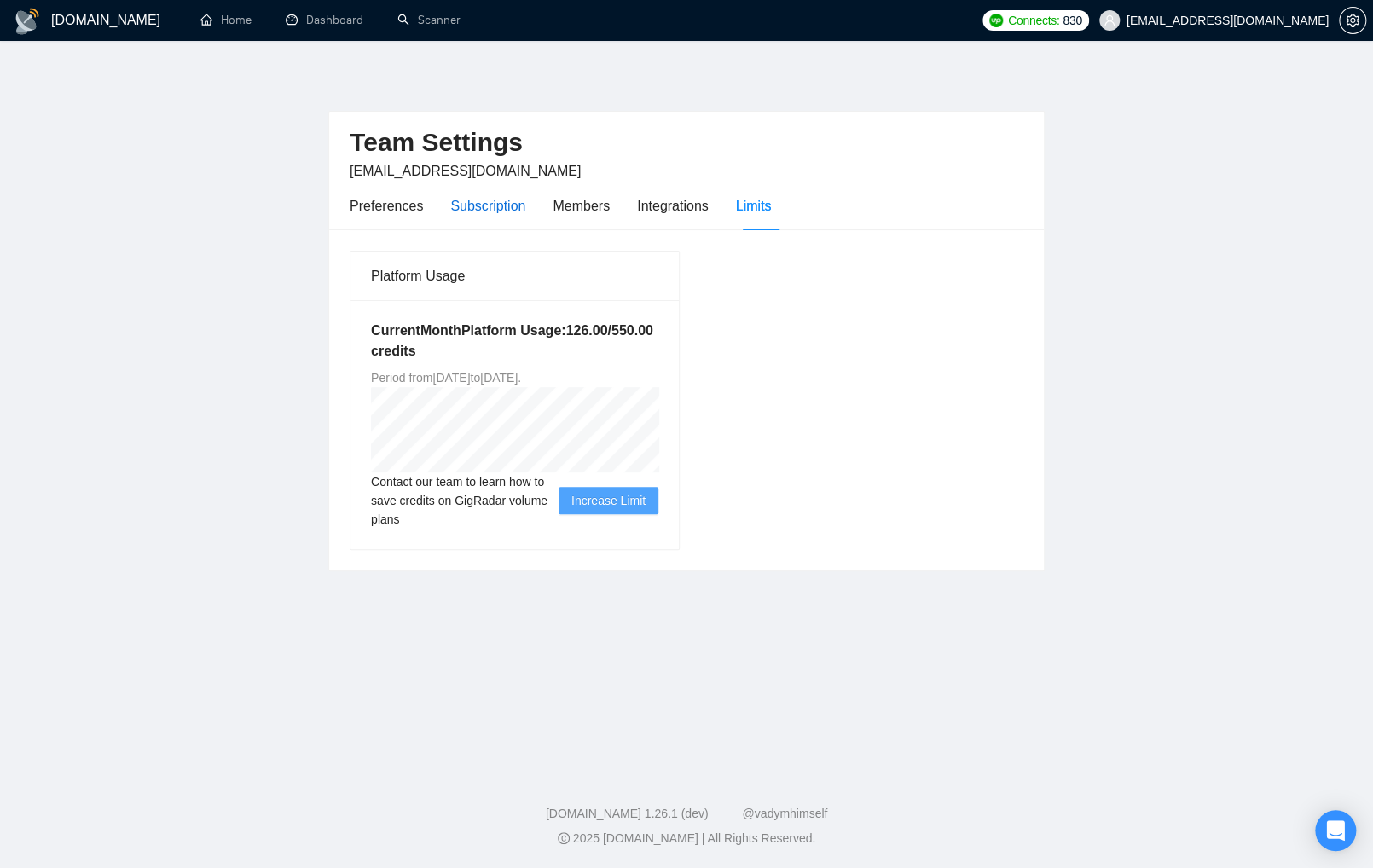
click at [494, 214] on div "Subscription" at bounding box center [487, 206] width 75 height 21
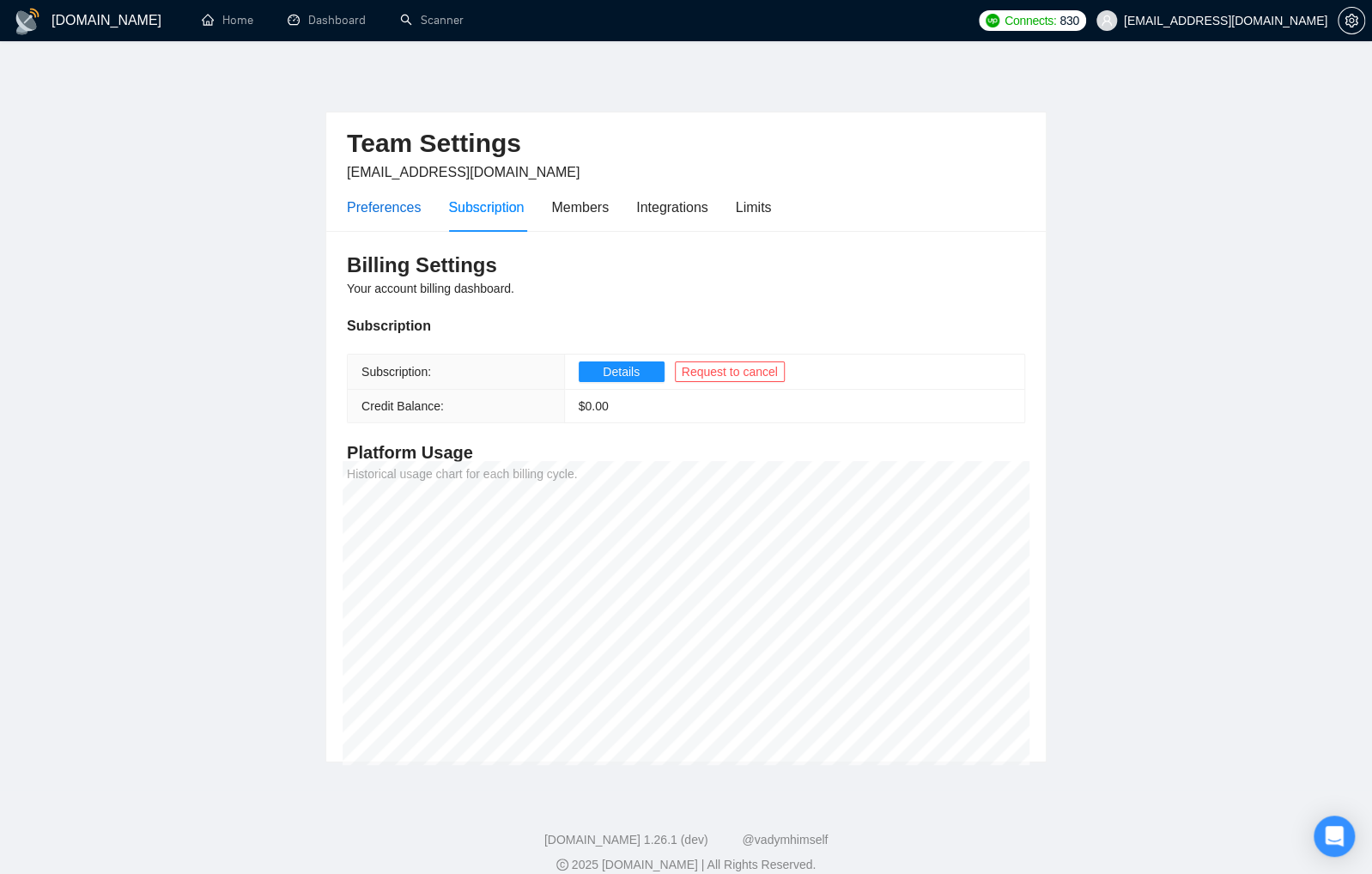
click at [413, 208] on div "Preferences" at bounding box center [383, 208] width 74 height 21
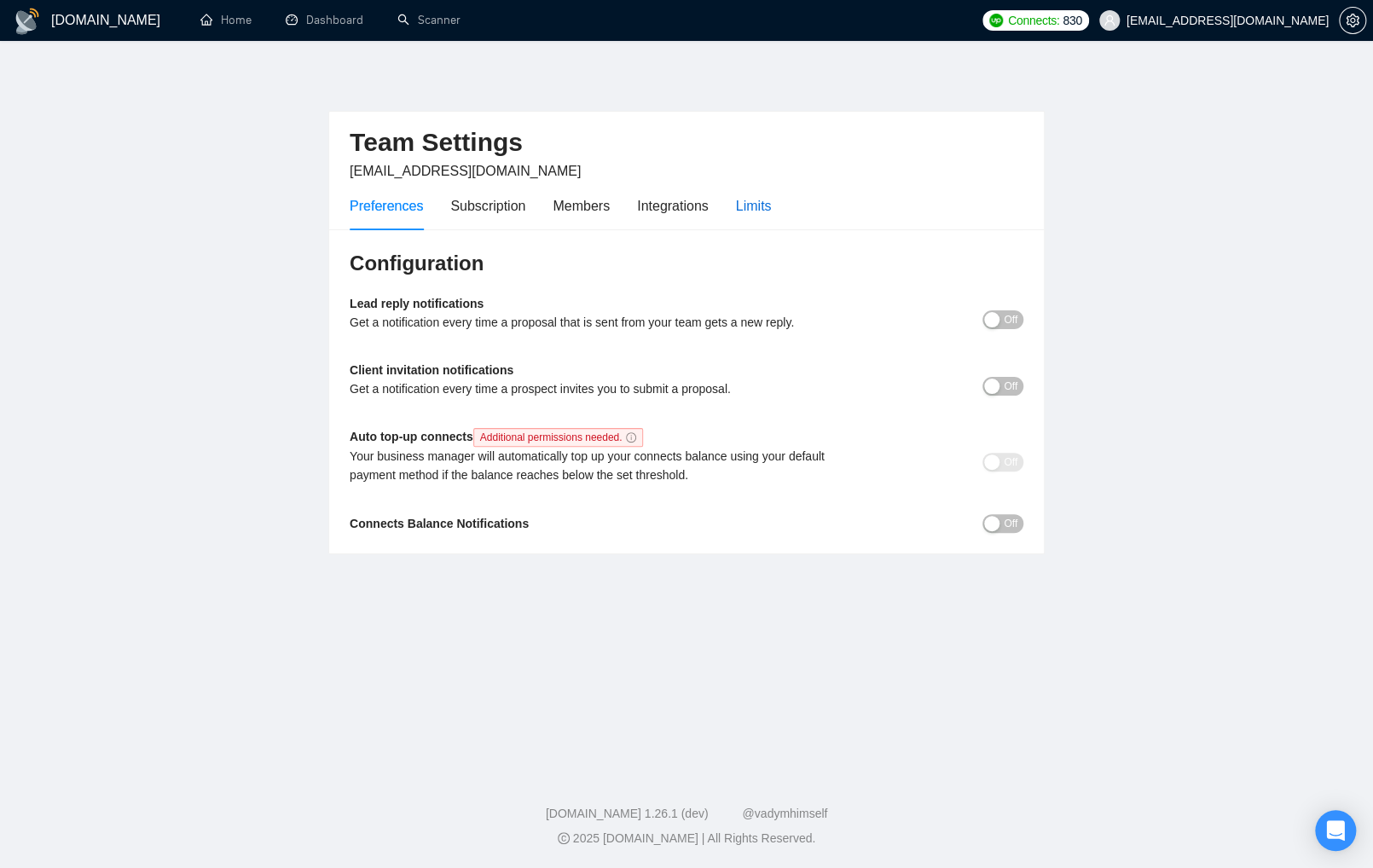
click at [764, 202] on div "Limits" at bounding box center [754, 206] width 35 height 21
